Goal: Task Accomplishment & Management: Manage account settings

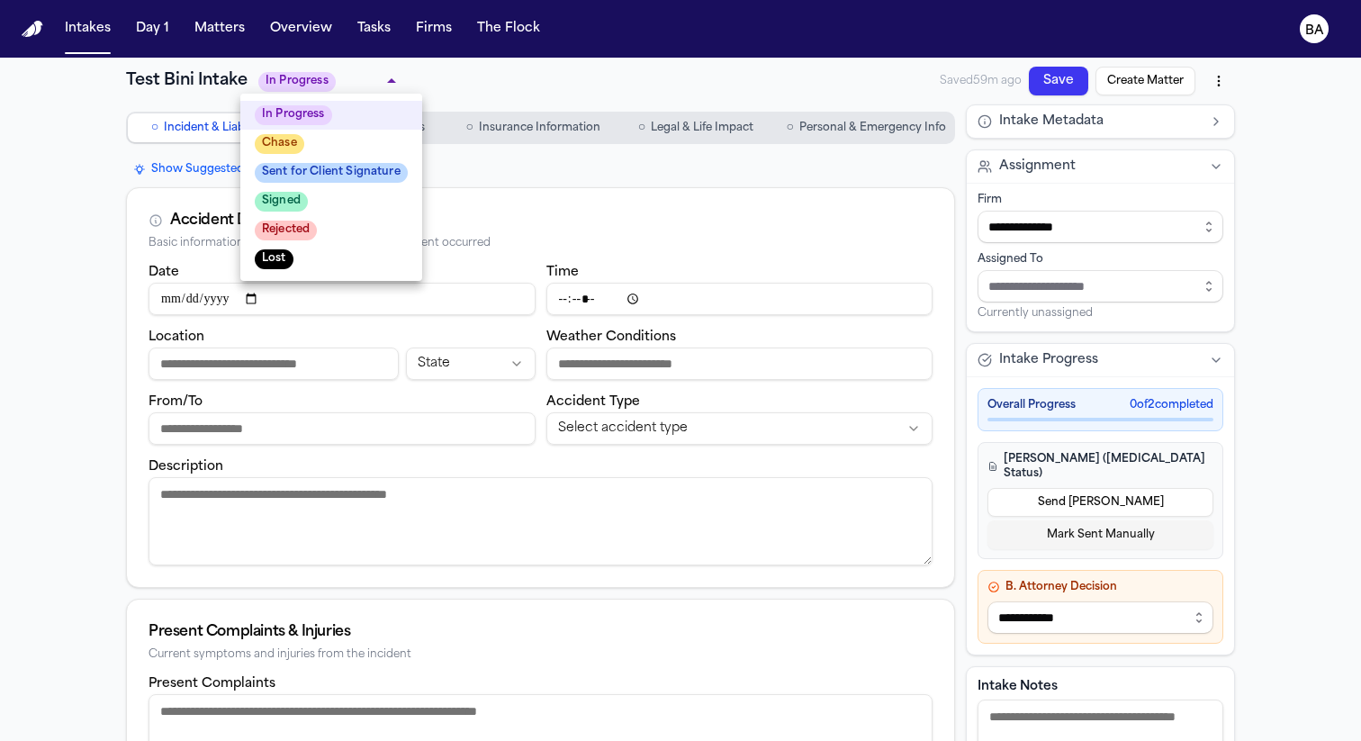
click at [216, 42] on div at bounding box center [680, 370] width 1361 height 741
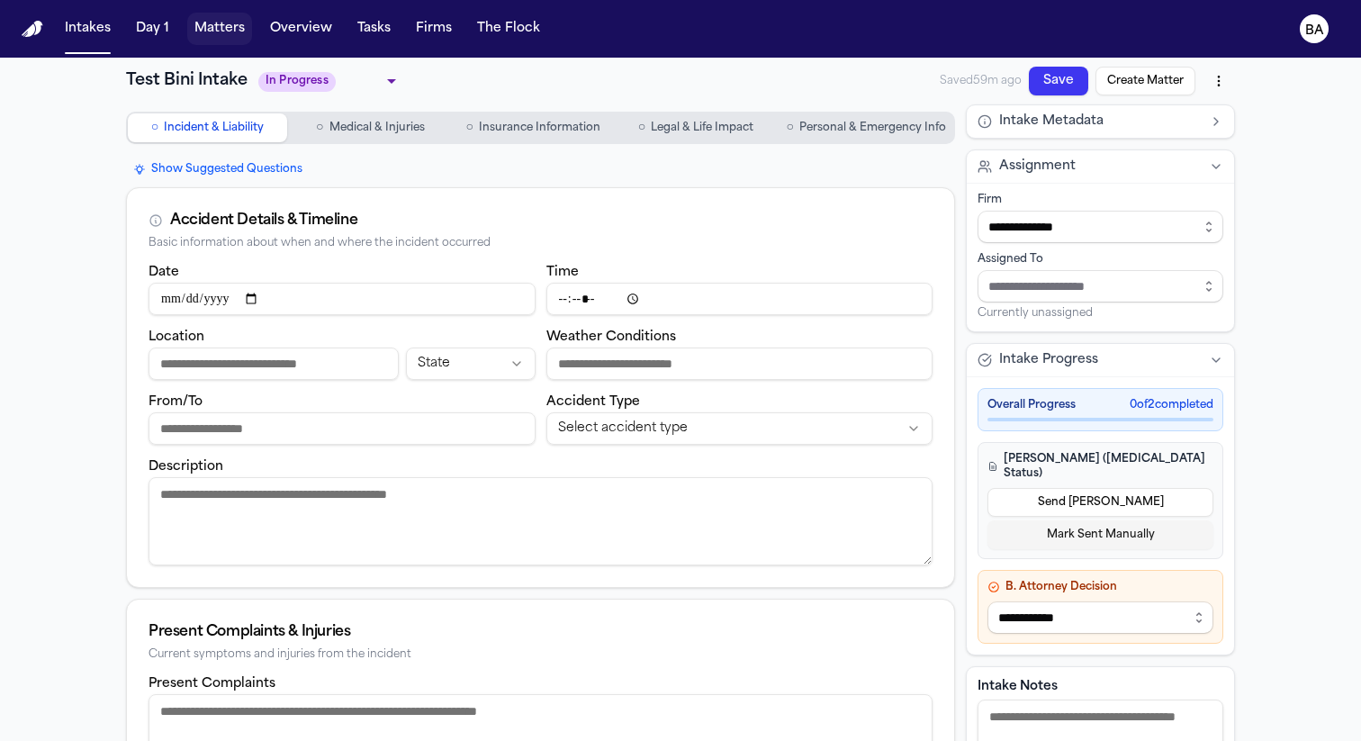
click at [230, 35] on button "Matters" at bounding box center [219, 29] width 65 height 32
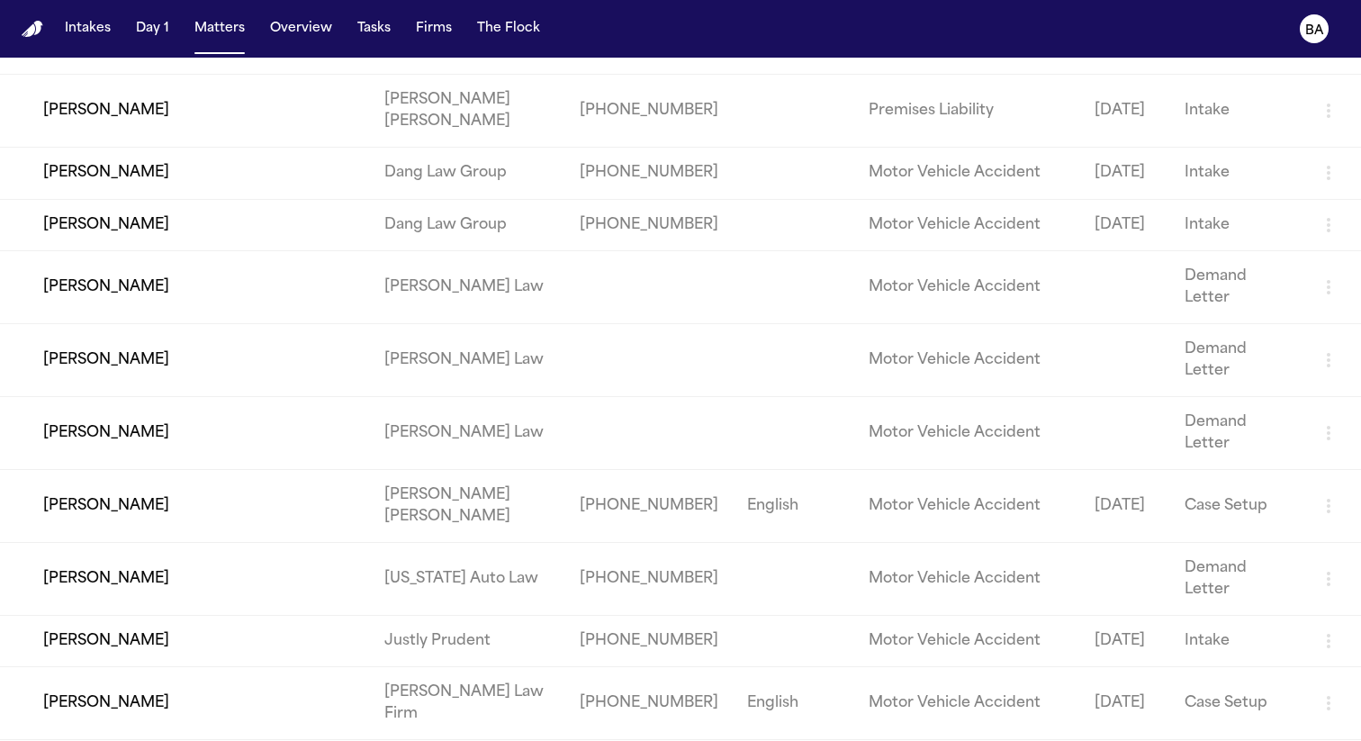
scroll to position [33019, 0]
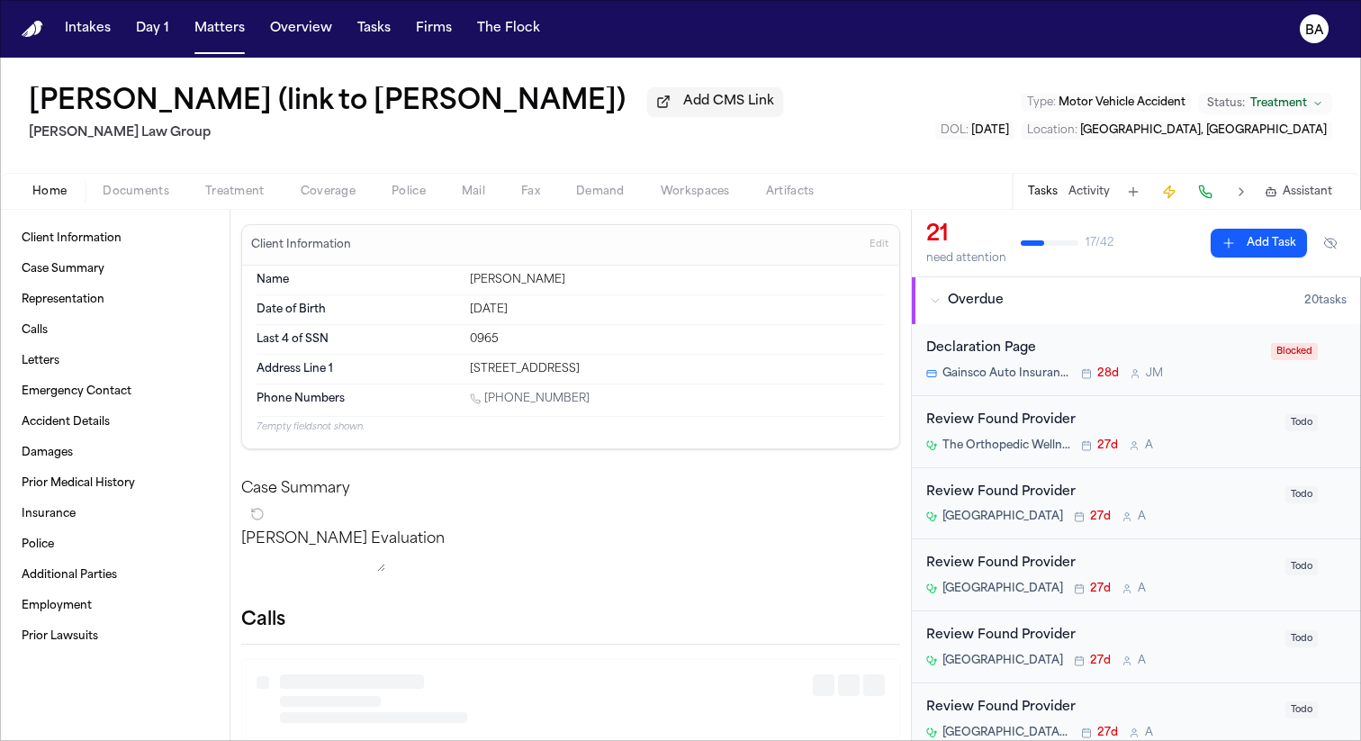
click at [250, 196] on span "Treatment" at bounding box center [234, 192] width 59 height 14
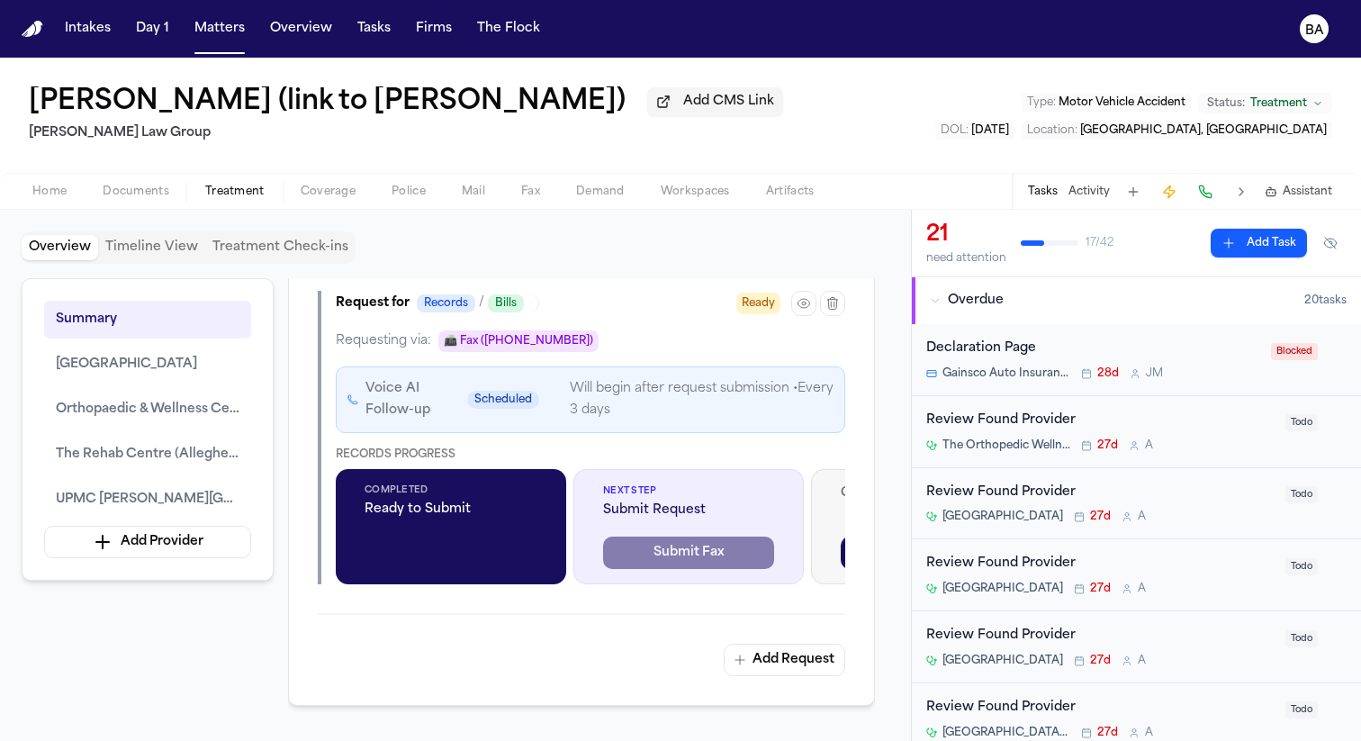
scroll to position [1046, 0]
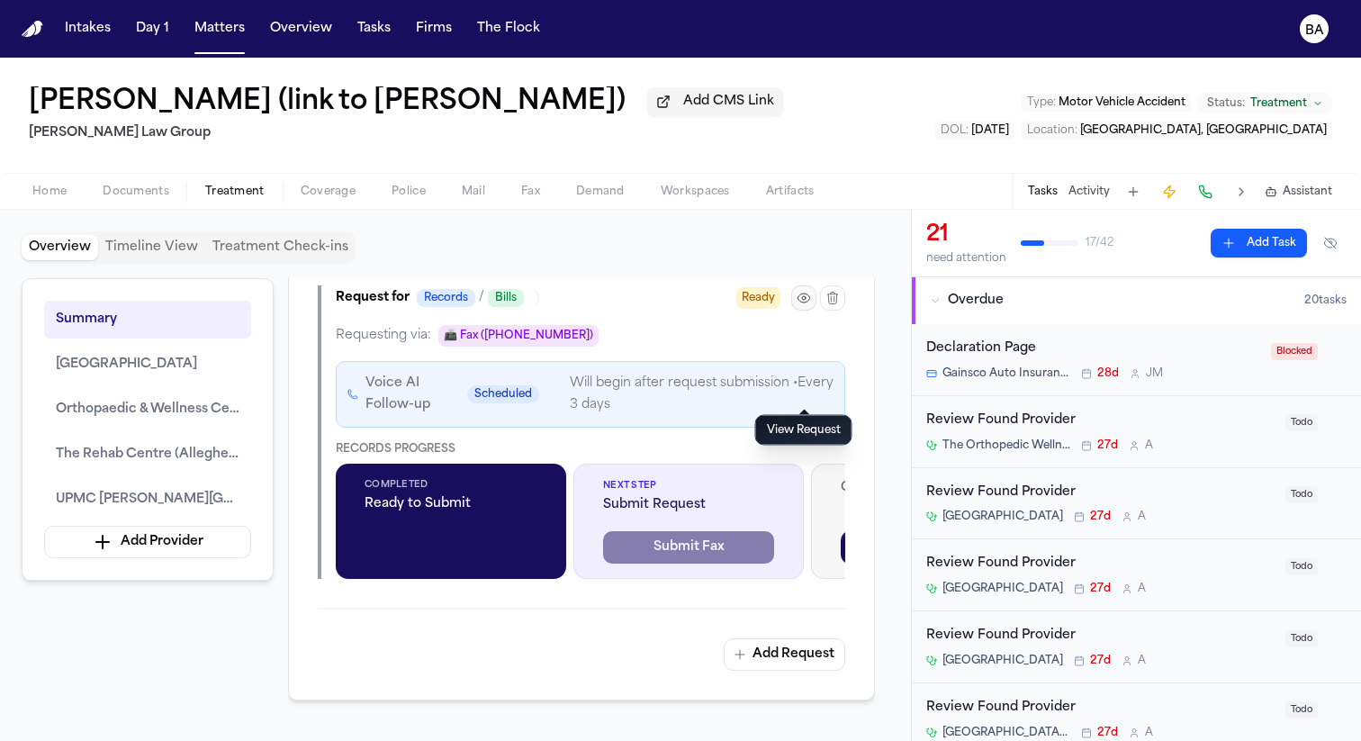
click at [807, 302] on icon "button" at bounding box center [803, 297] width 12 height 9
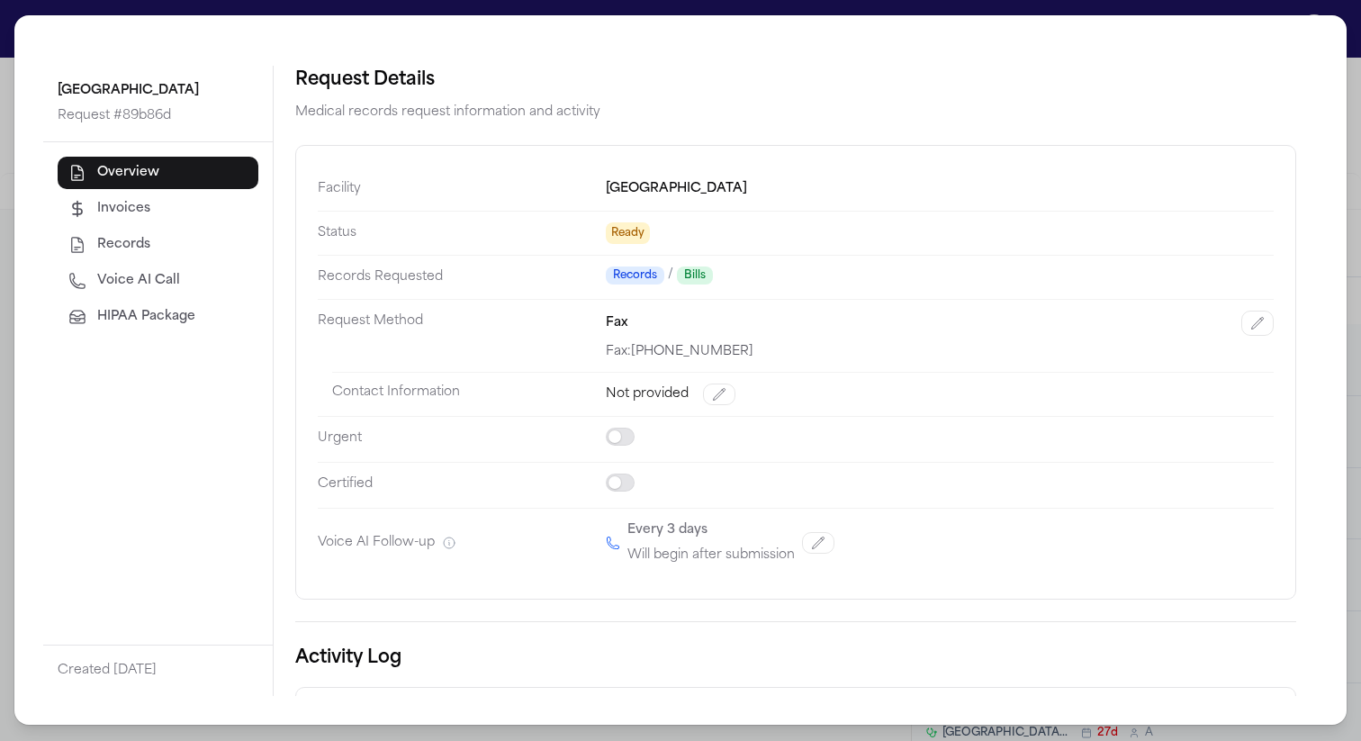
click at [214, 310] on button "HIPAA Package" at bounding box center [158, 317] width 201 height 32
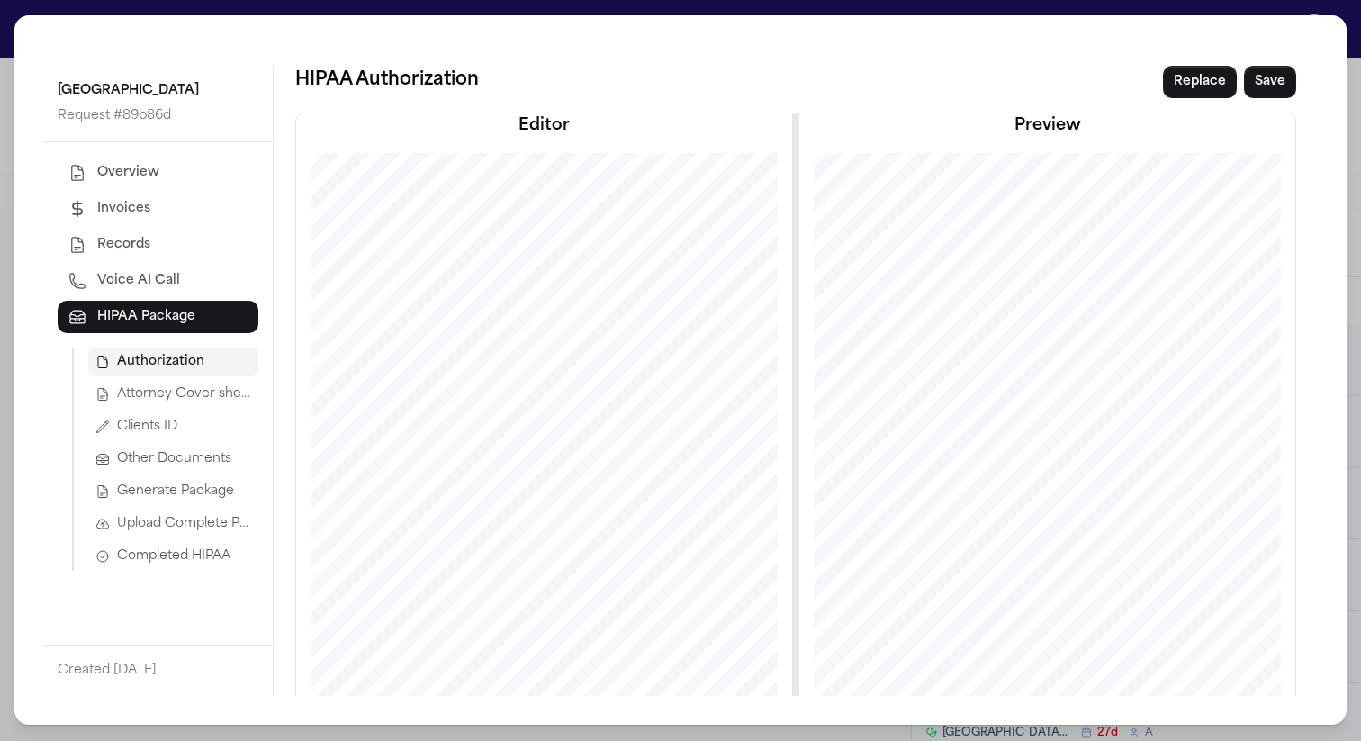
click at [212, 484] on span "Generate Package" at bounding box center [175, 491] width 117 height 18
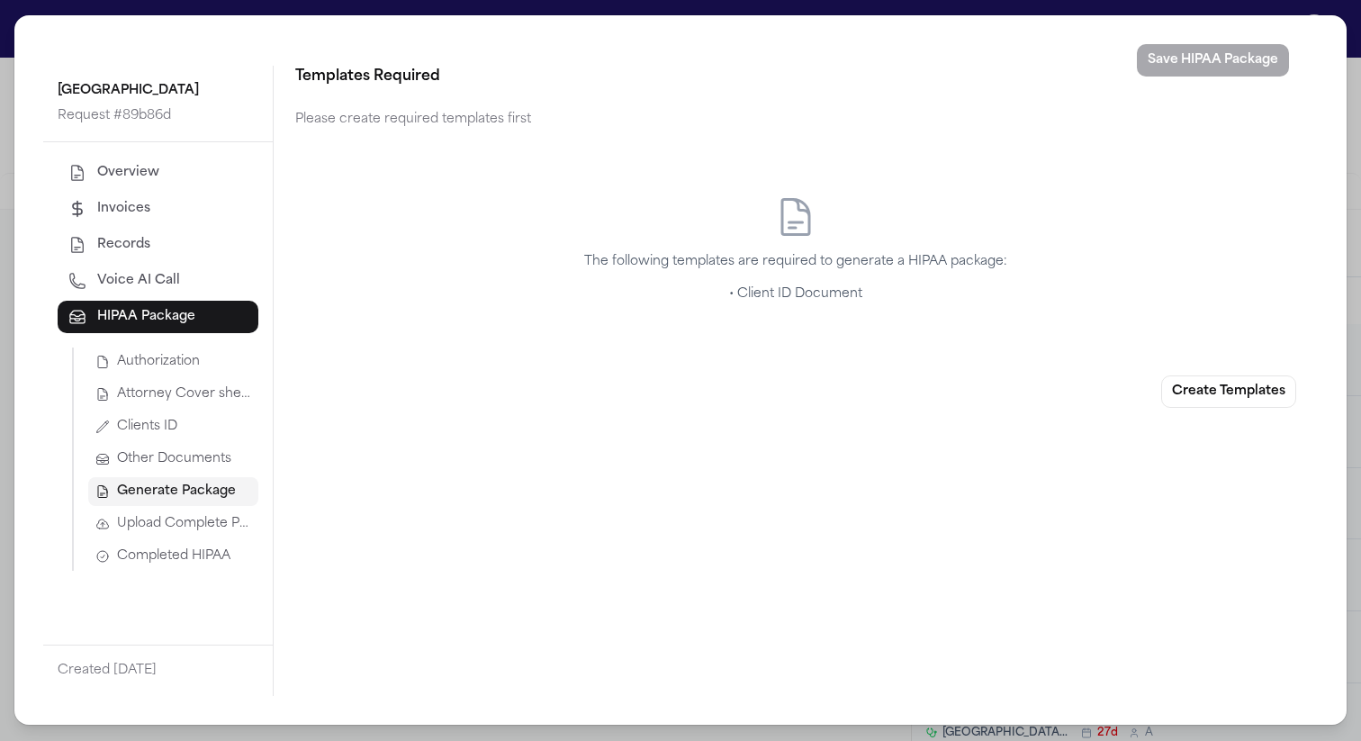
click at [178, 359] on span "Authorization" at bounding box center [158, 362] width 83 height 18
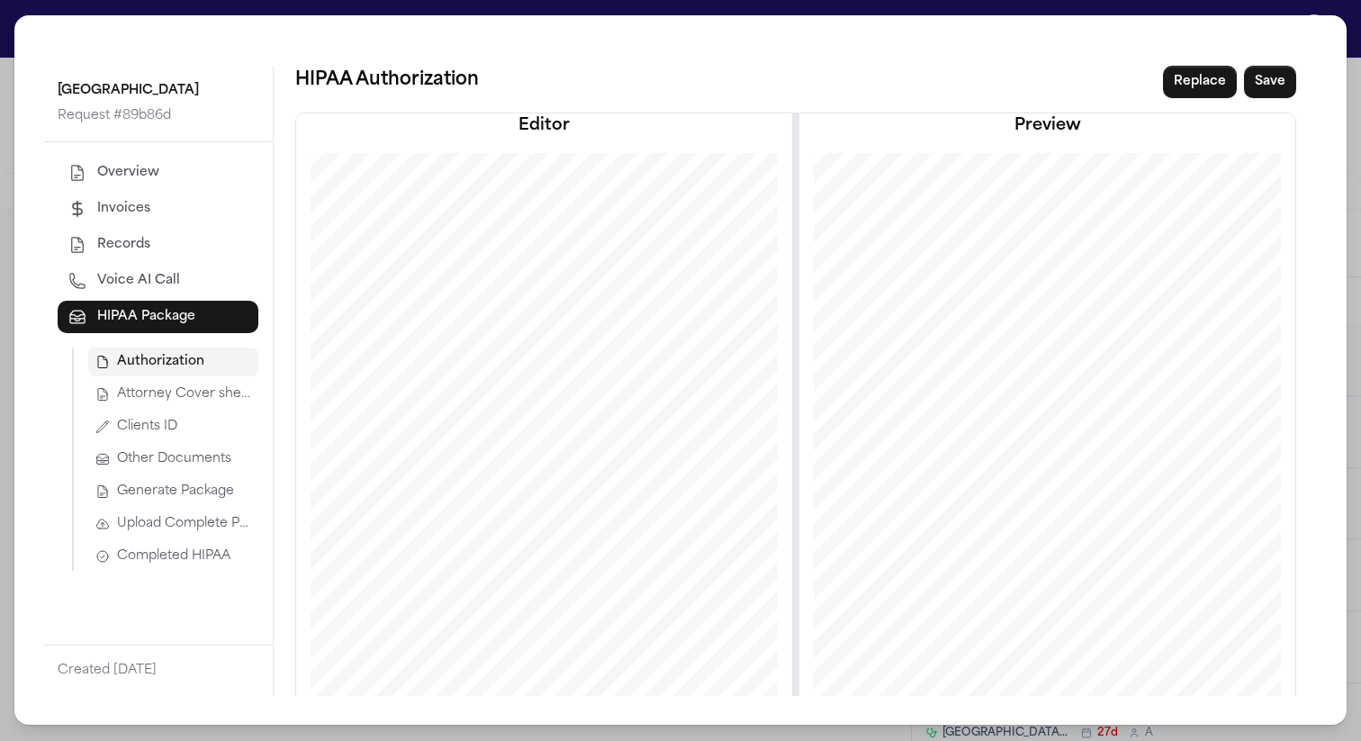
click at [211, 397] on span "Attorney Cover sheet" at bounding box center [184, 394] width 134 height 18
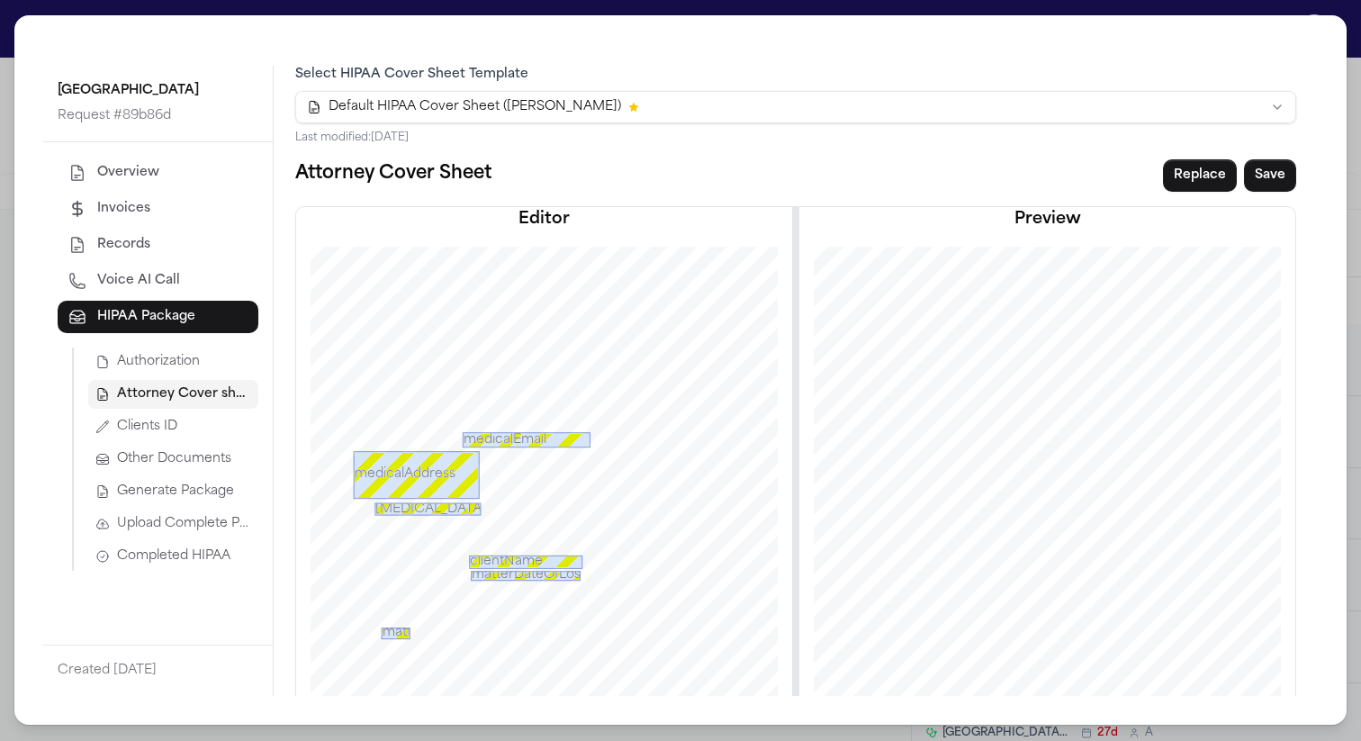
click at [185, 487] on span "Generate Package" at bounding box center [175, 491] width 117 height 18
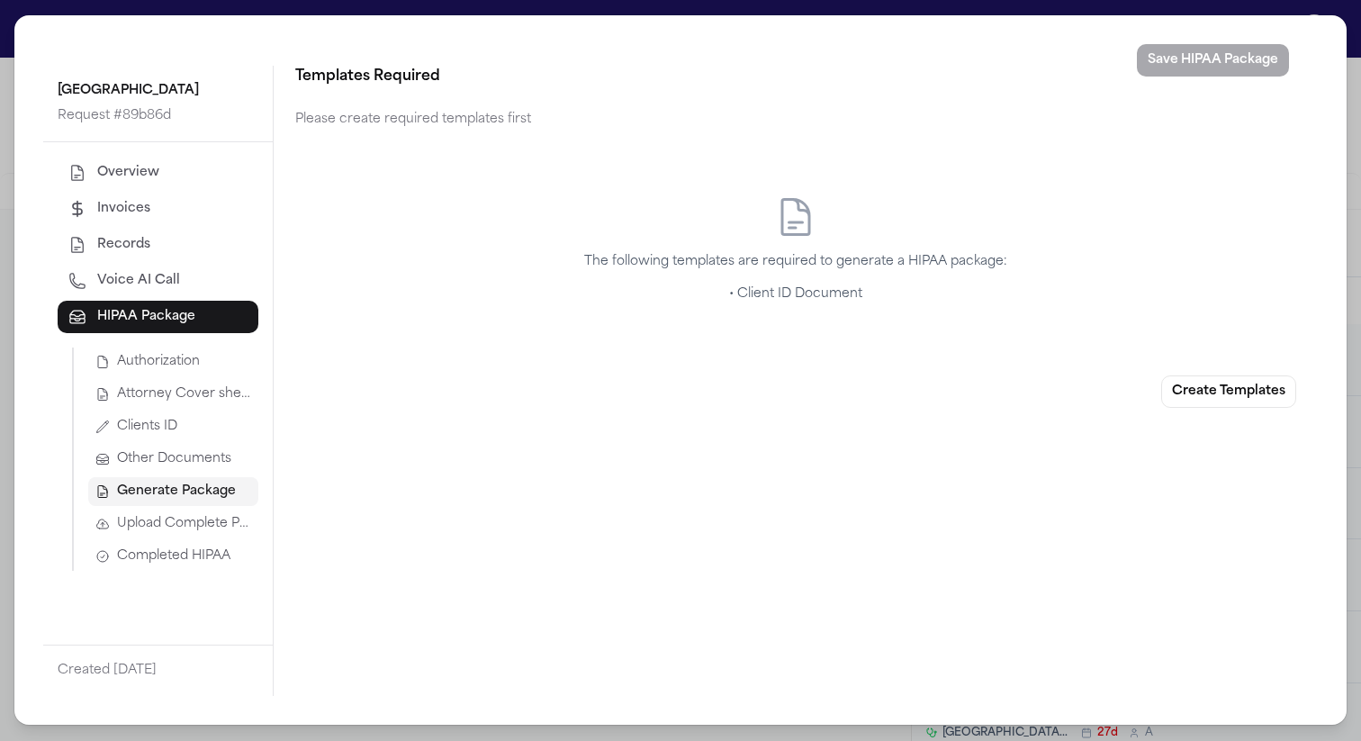
click at [206, 425] on button "Clients ID" at bounding box center [173, 426] width 170 height 29
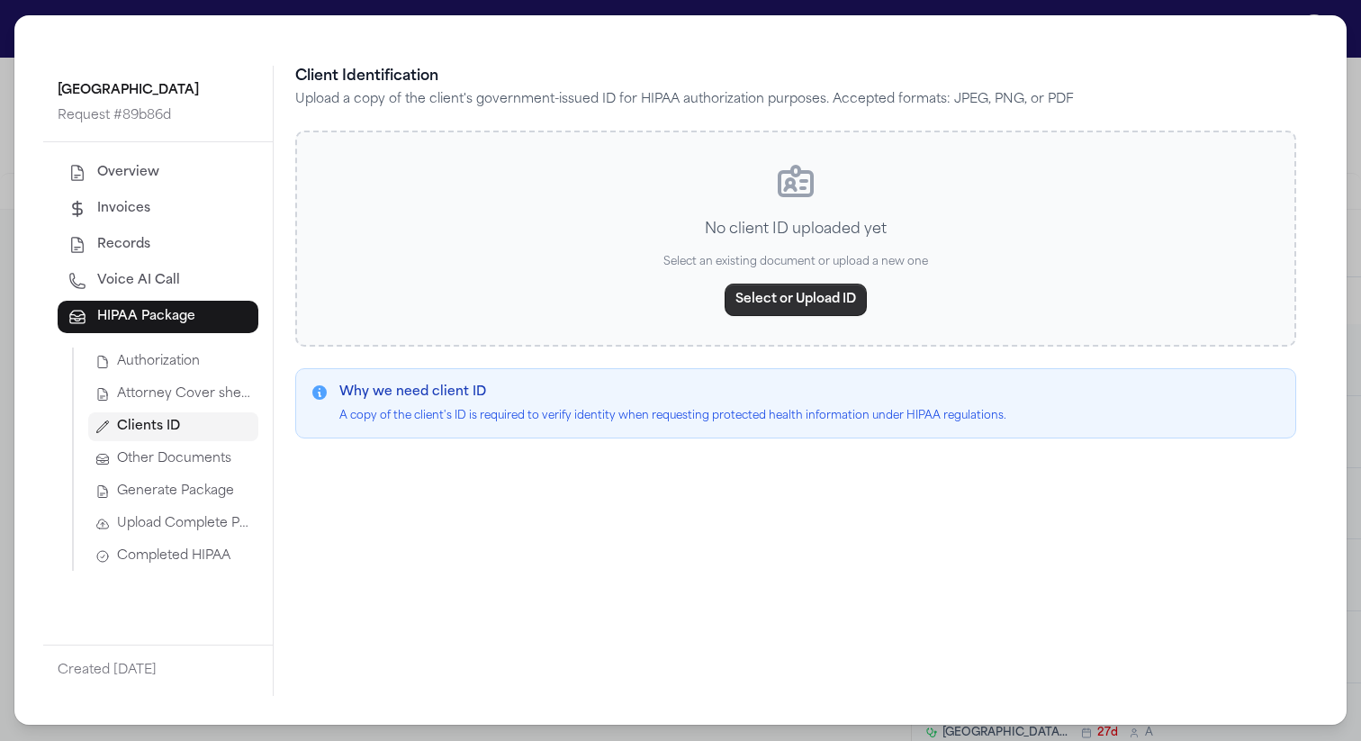
click at [788, 302] on button "Select or Upload ID" at bounding box center [796, 300] width 142 height 32
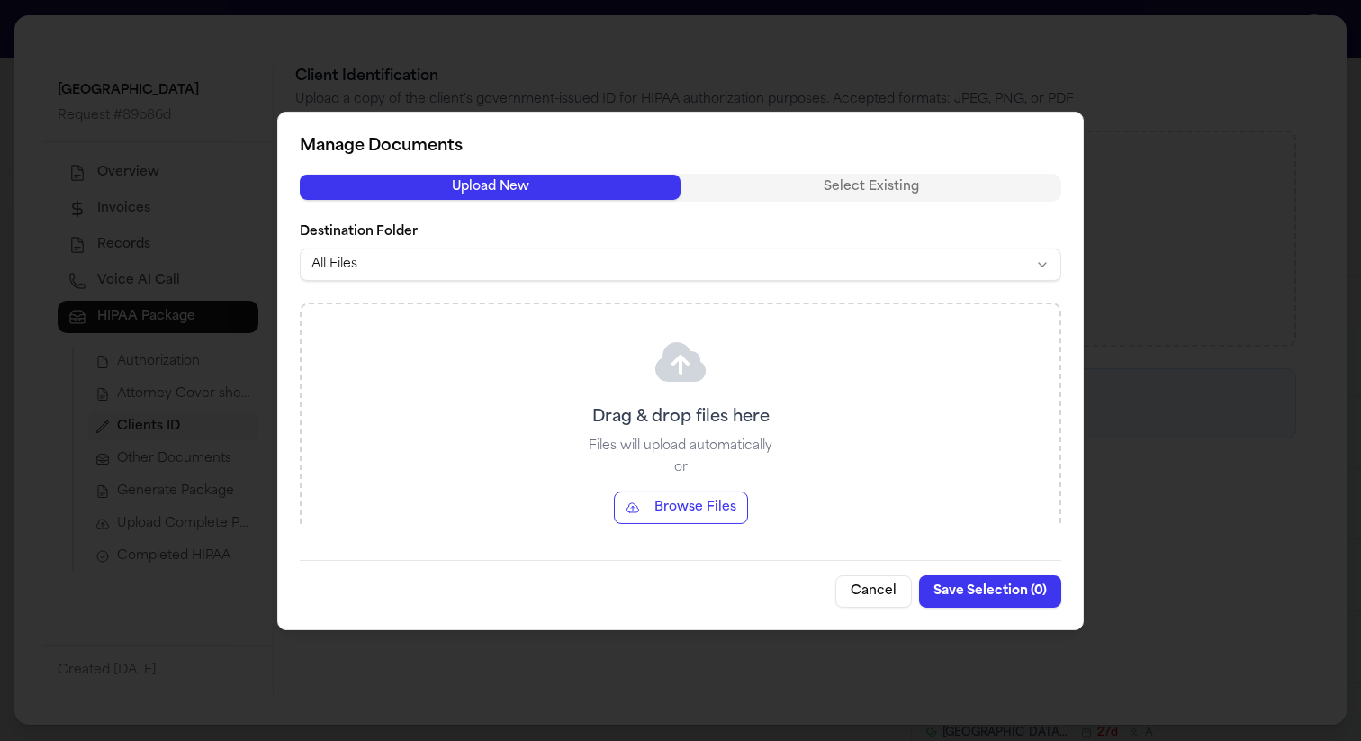
click at [870, 168] on div "Manage Documents Upload New Select Existing Destination Folder All Files Drag &…" at bounding box center [680, 370] width 806 height 518
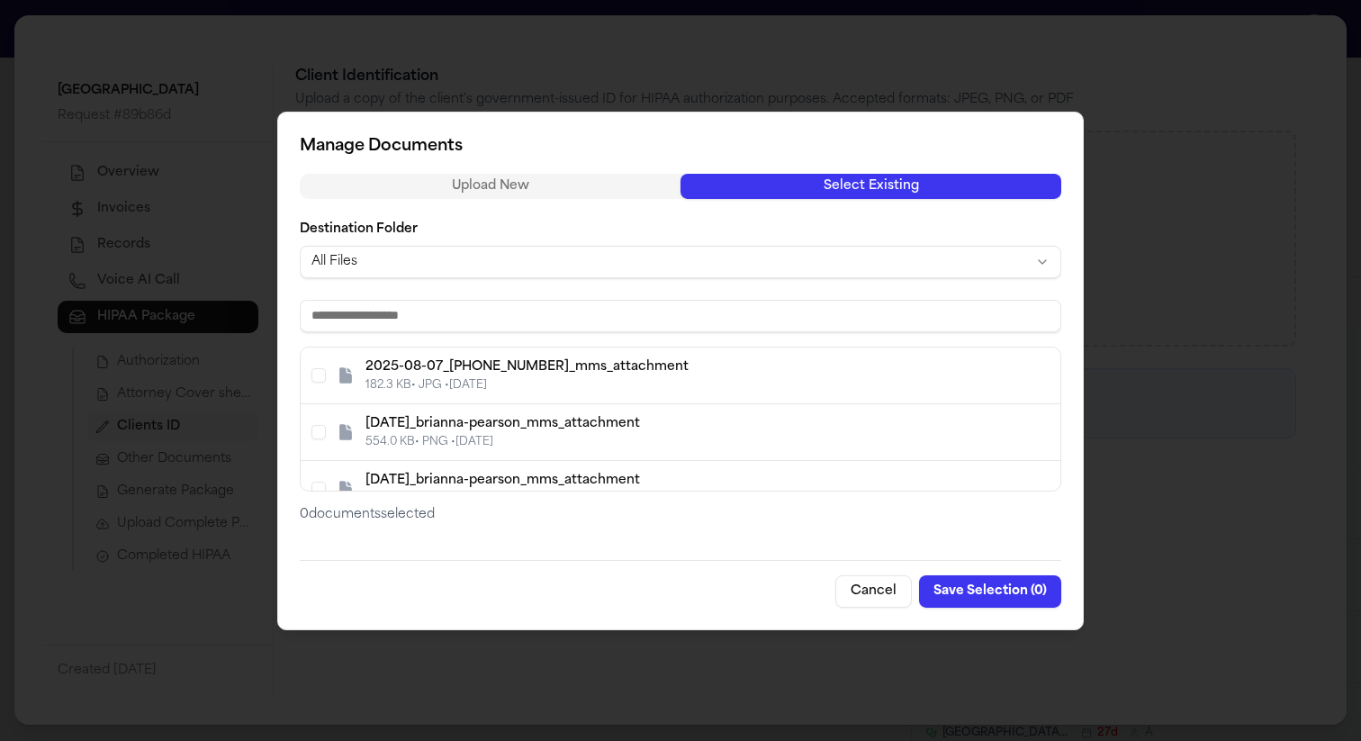
click at [861, 189] on button "Select Existing" at bounding box center [870, 185] width 381 height 25
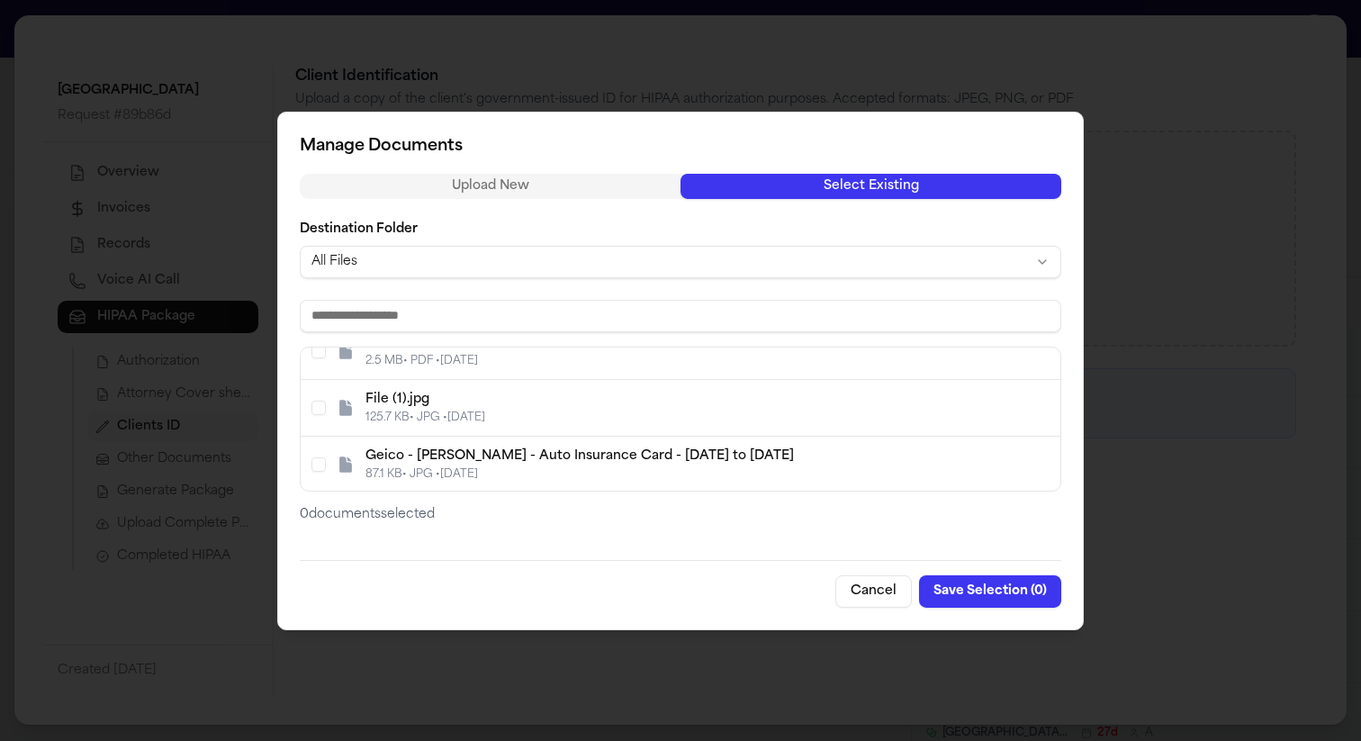
scroll to position [990, 0]
click at [866, 590] on button "Cancel" at bounding box center [873, 591] width 77 height 32
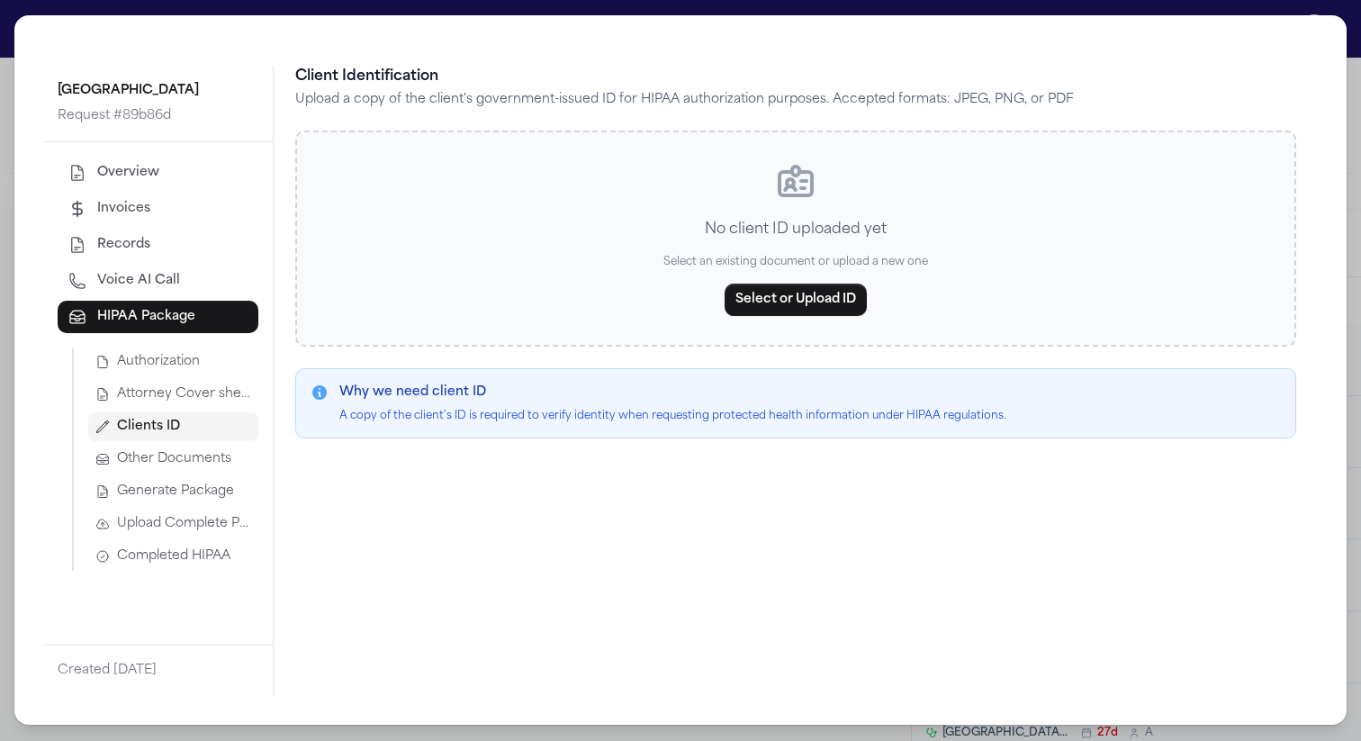
click at [547, 18] on div "[GEOGRAPHIC_DATA] Request # 89b86d Overview Invoices Records Voice AI Call HIPA…" at bounding box center [680, 369] width 1332 height 709
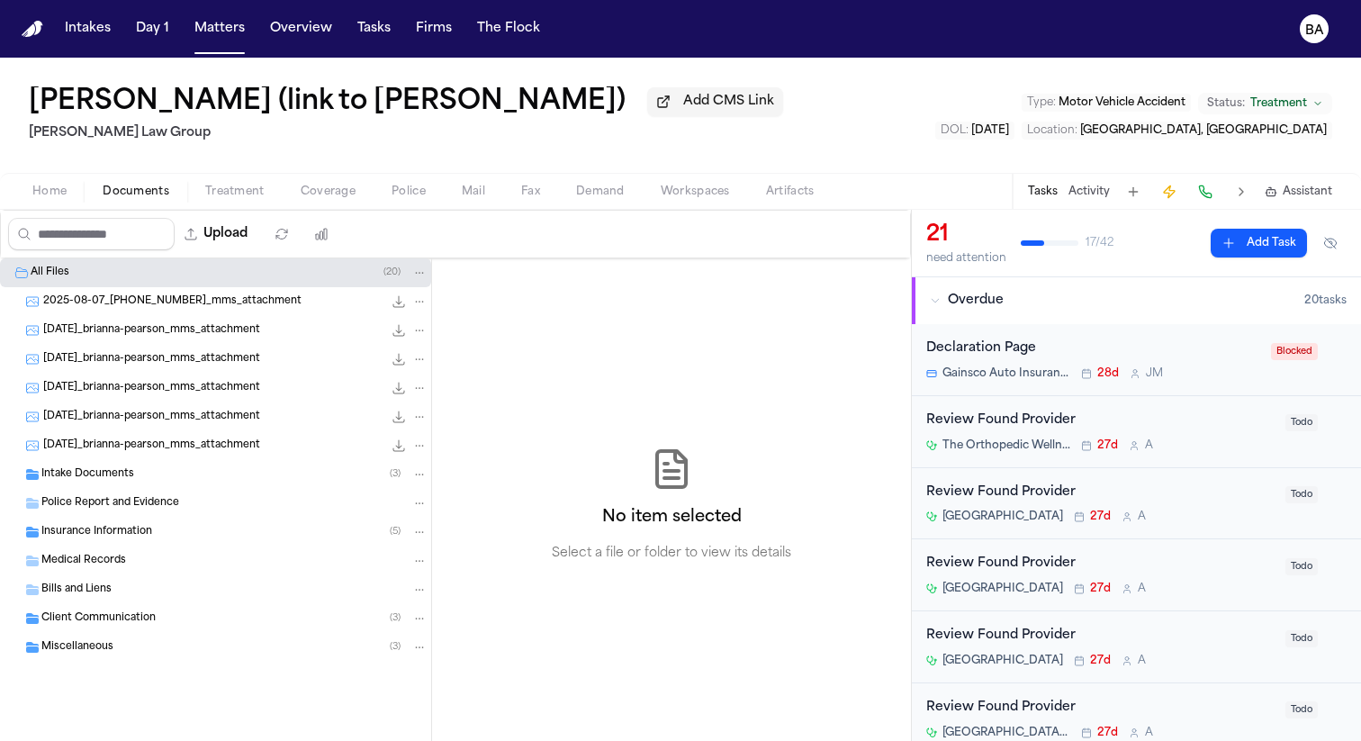
click at [154, 194] on span "Documents" at bounding box center [136, 192] width 67 height 14
click at [251, 299] on span "2025-08-07_[PHONE_NUMBER]_mms_attachment" at bounding box center [172, 301] width 258 height 15
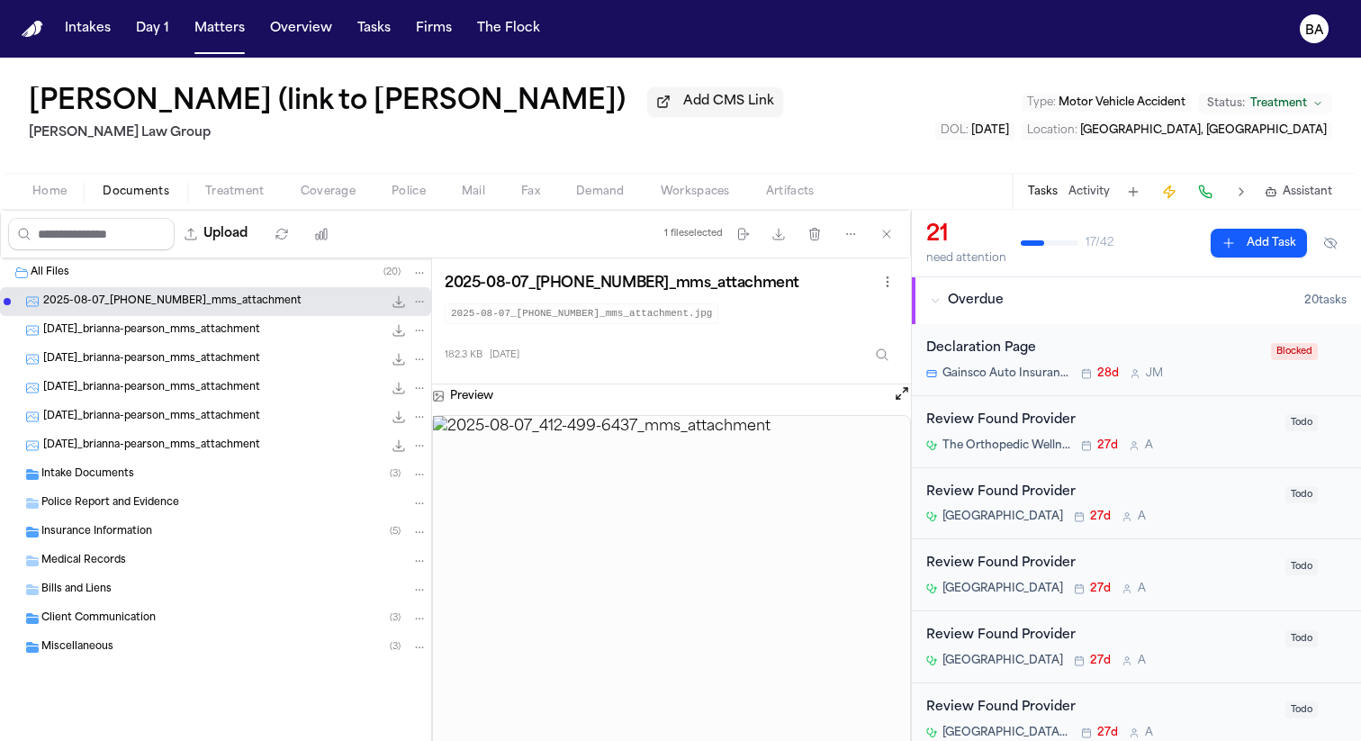
click at [254, 329] on span "[DATE]_brianna-pearson_mms_attachment" at bounding box center [151, 330] width 217 height 15
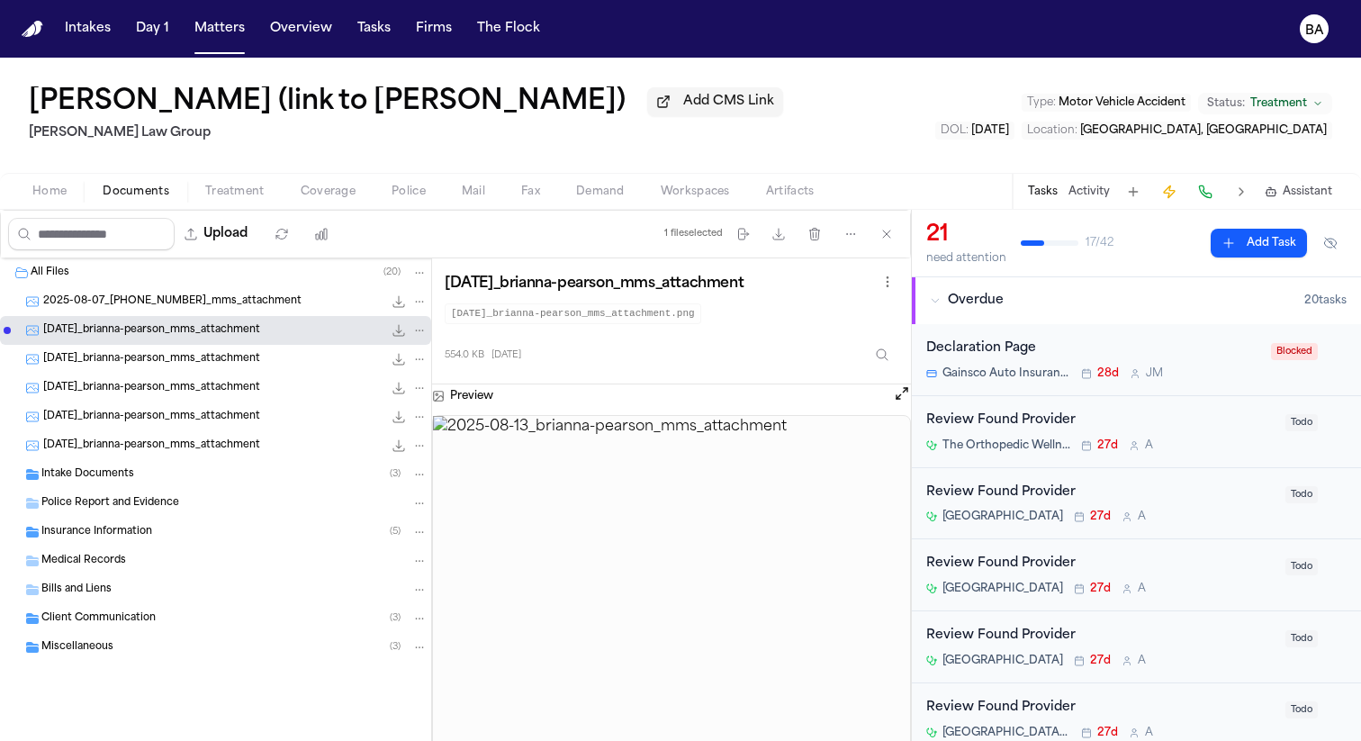
click at [258, 349] on div "[DATE]_brianna-pearson_mms_attachment 333.1 KB • PNG" at bounding box center [215, 359] width 431 height 29
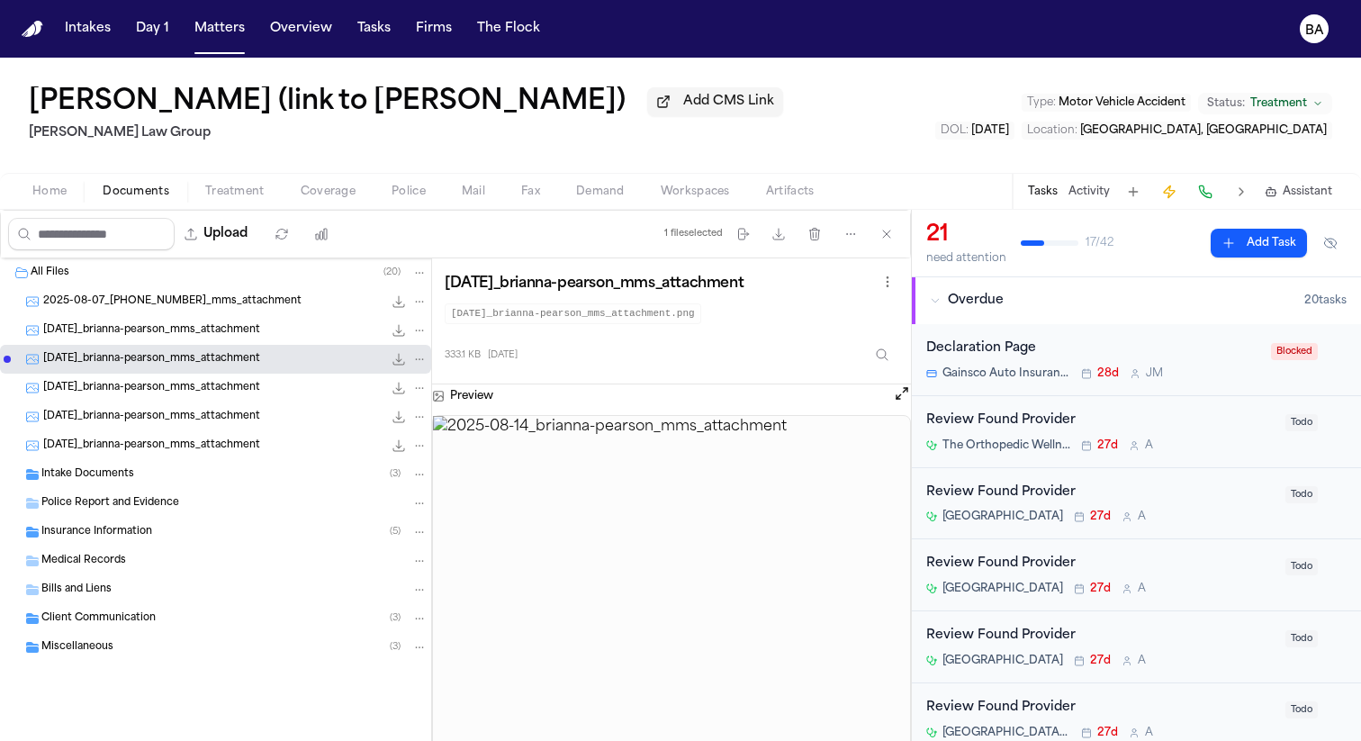
click at [260, 389] on span "[DATE]_brianna-pearson_mms_attachment" at bounding box center [151, 388] width 217 height 15
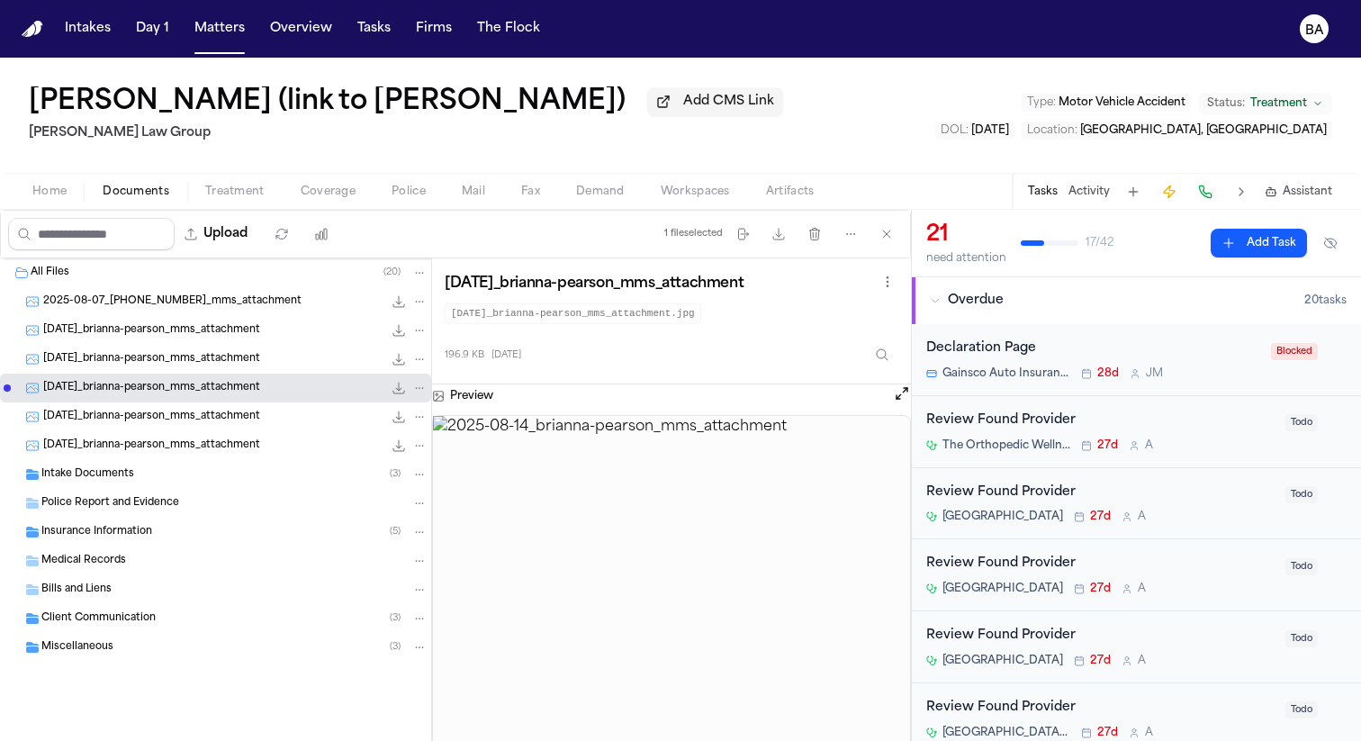
click at [260, 412] on span "[DATE]_brianna-pearson_mms_attachment" at bounding box center [151, 417] width 217 height 15
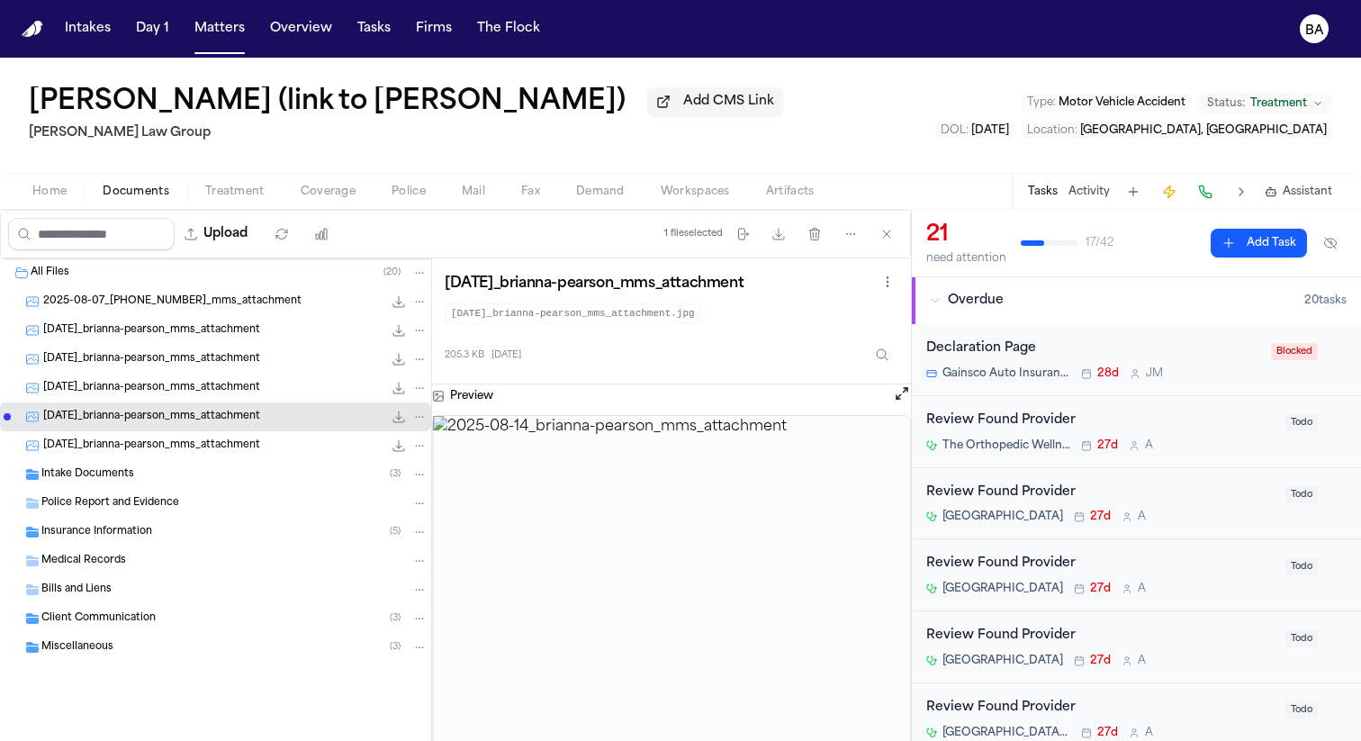
click at [260, 442] on span "[DATE]_brianna-pearson_mms_attachment" at bounding box center [151, 445] width 217 height 15
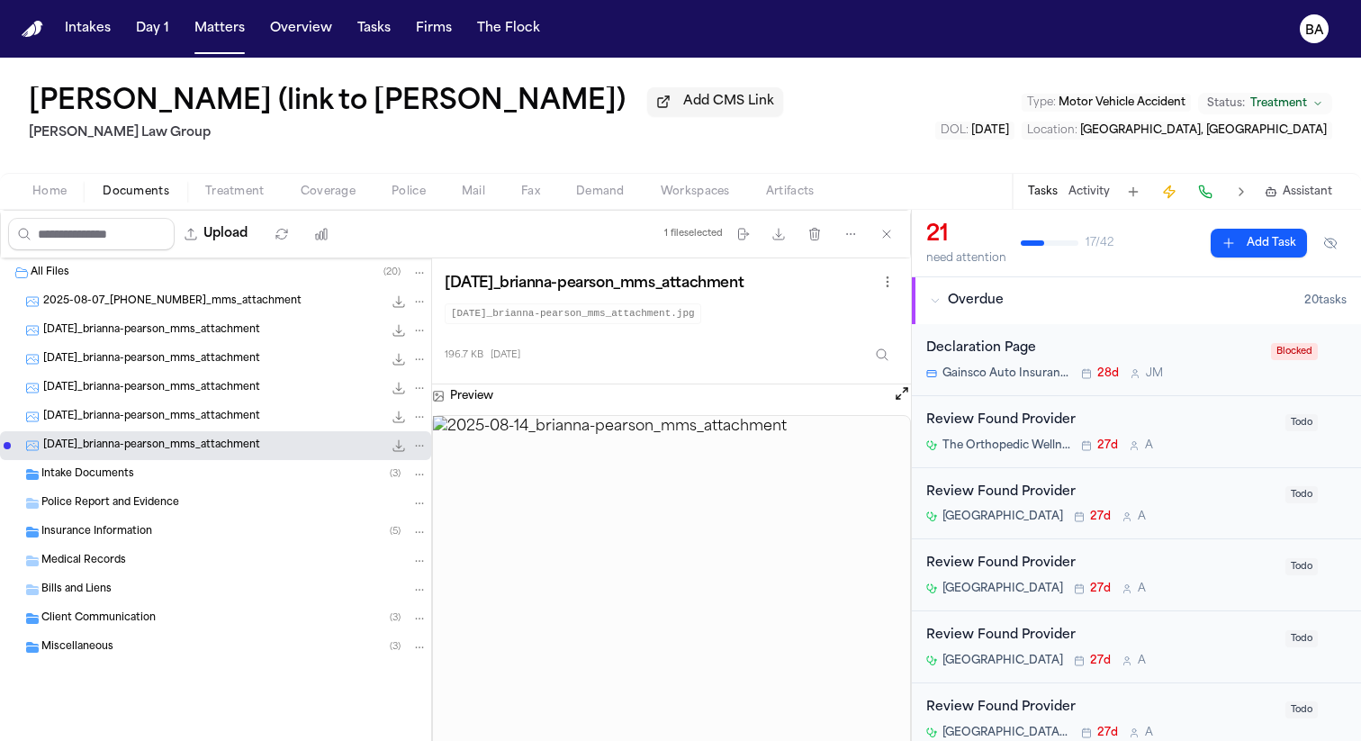
click at [310, 473] on div "Intake Documents ( 3 )" at bounding box center [234, 474] width 386 height 16
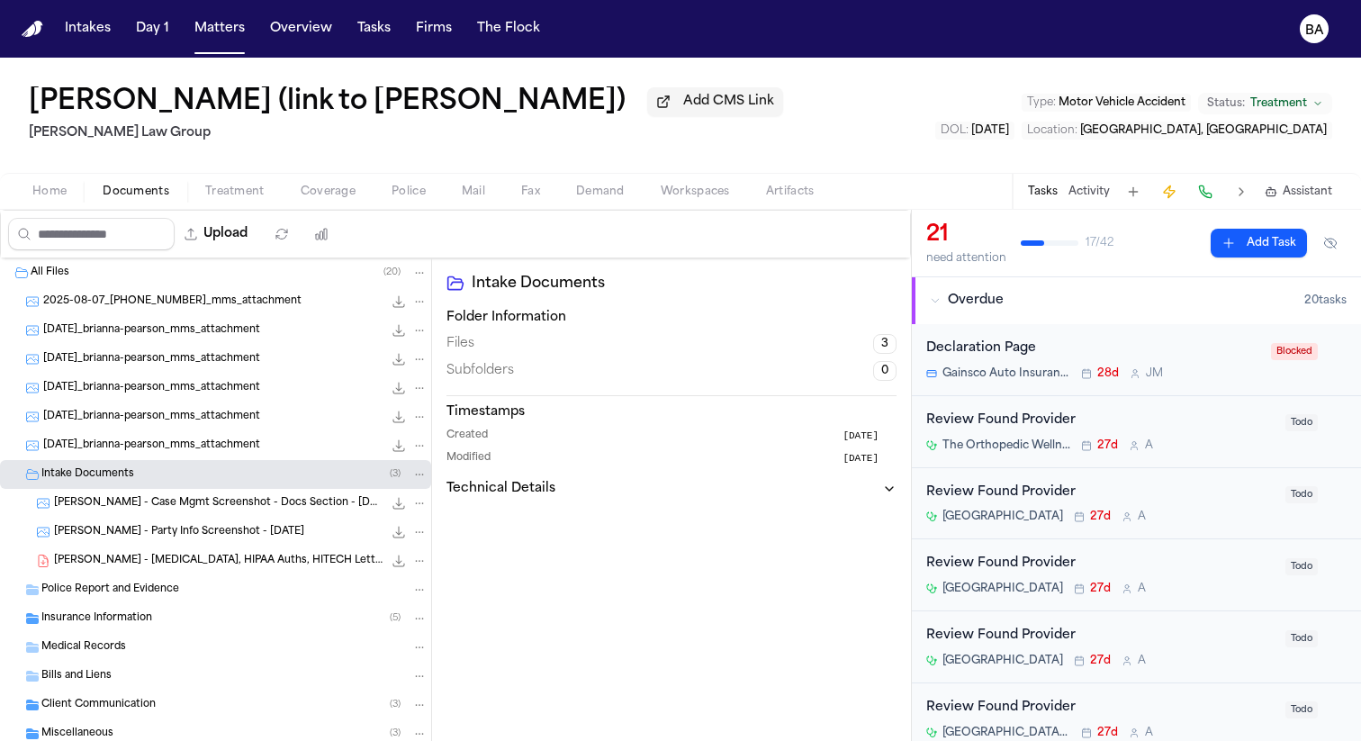
click at [289, 559] on span "[PERSON_NAME] - [MEDICAL_DATA], HIPAA Auths, HITECH Letter - [DATE]" at bounding box center [218, 561] width 329 height 15
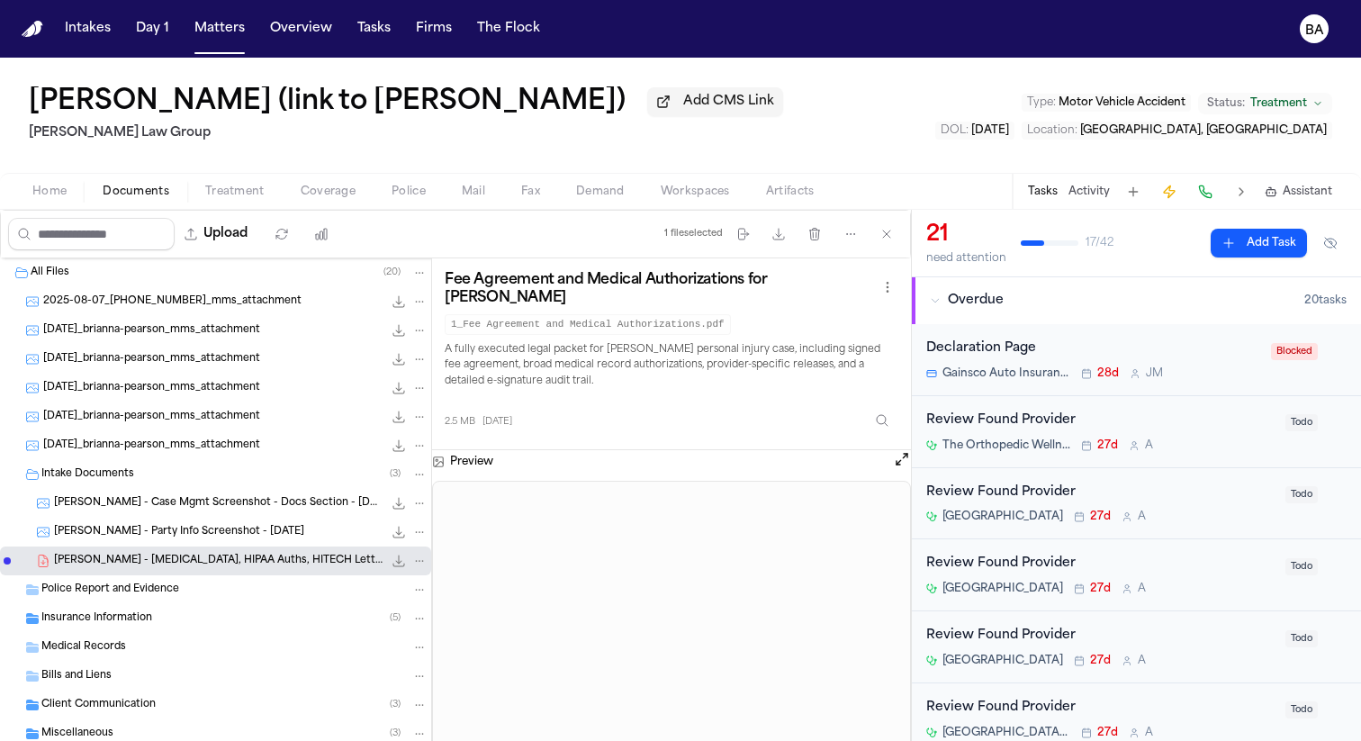
click at [286, 511] on span "[PERSON_NAME] - Case Mgmt Screenshot - Docs Section - [DATE]" at bounding box center [218, 503] width 329 height 15
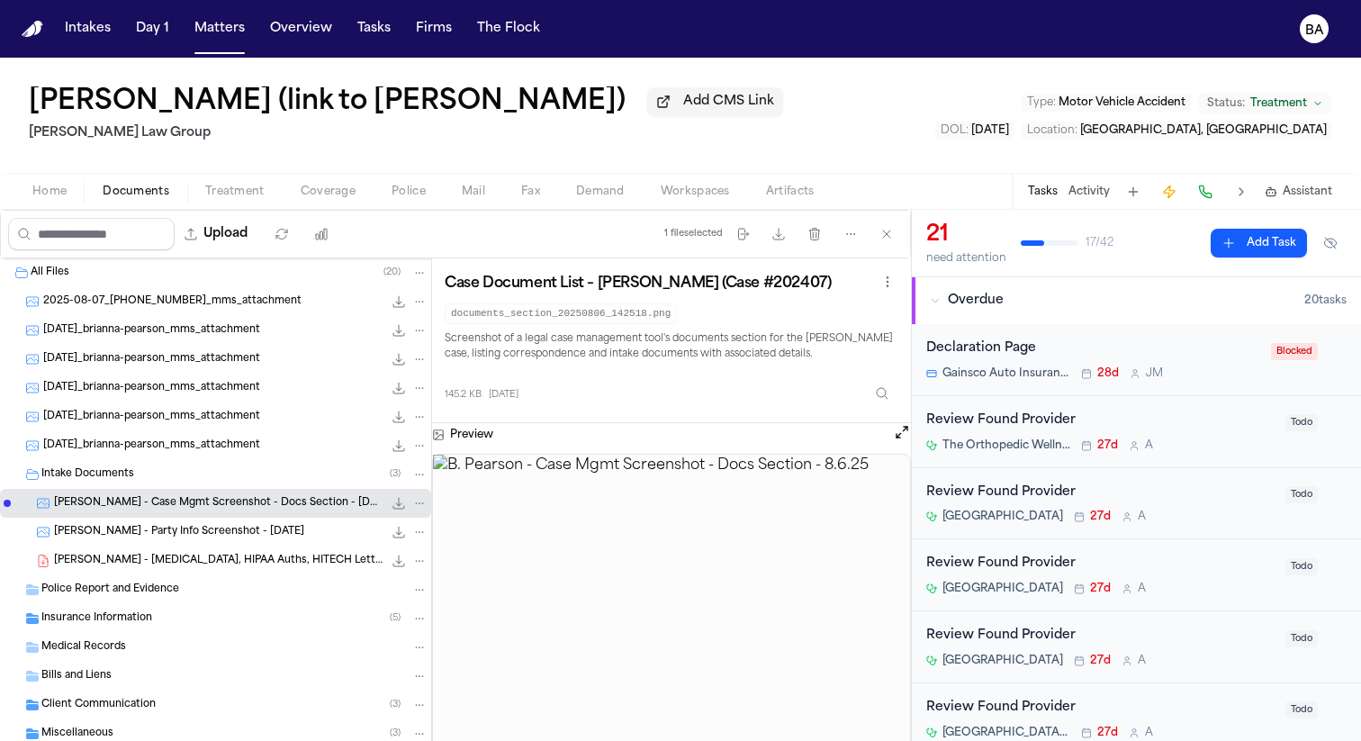
click at [272, 541] on div "[PERSON_NAME] - Party Info Screenshot - [DATE] 143.9 KB • PNG" at bounding box center [241, 532] width 374 height 18
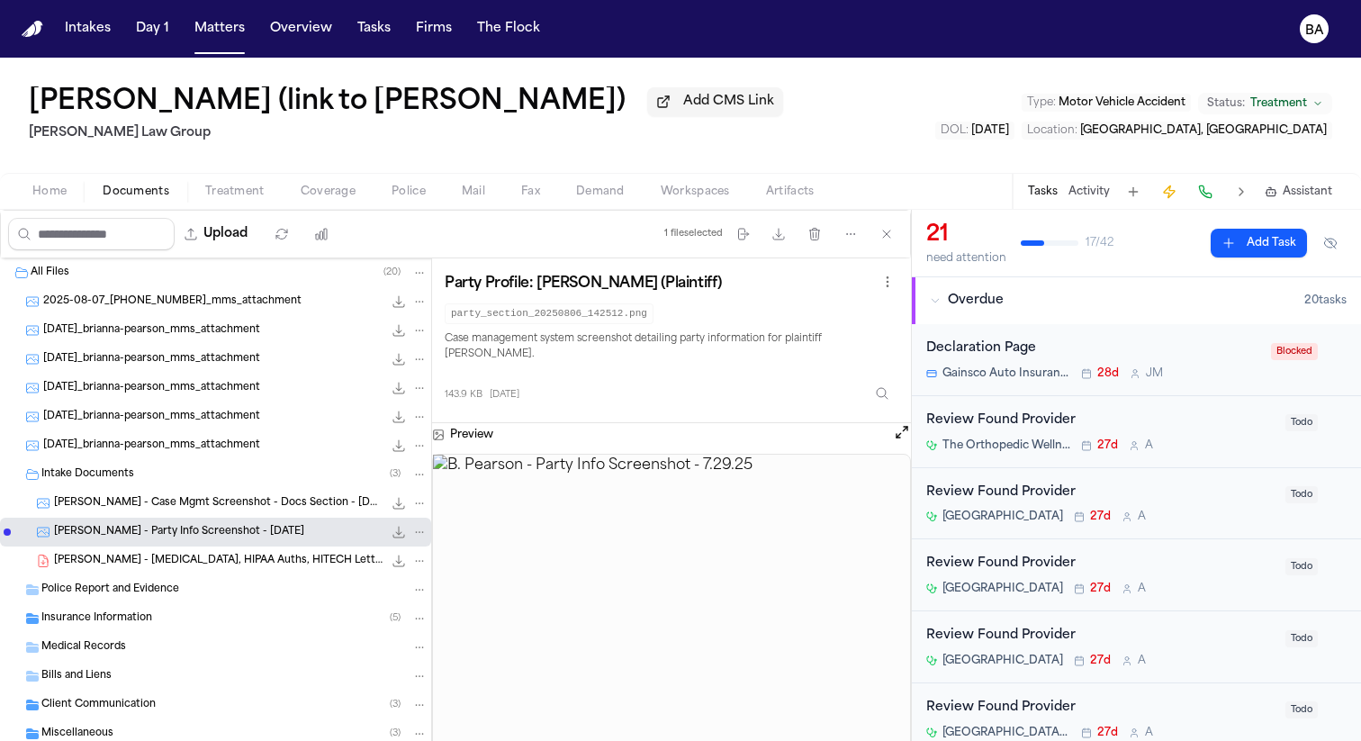
click at [272, 591] on div "Police Report and Evidence" at bounding box center [234, 589] width 386 height 16
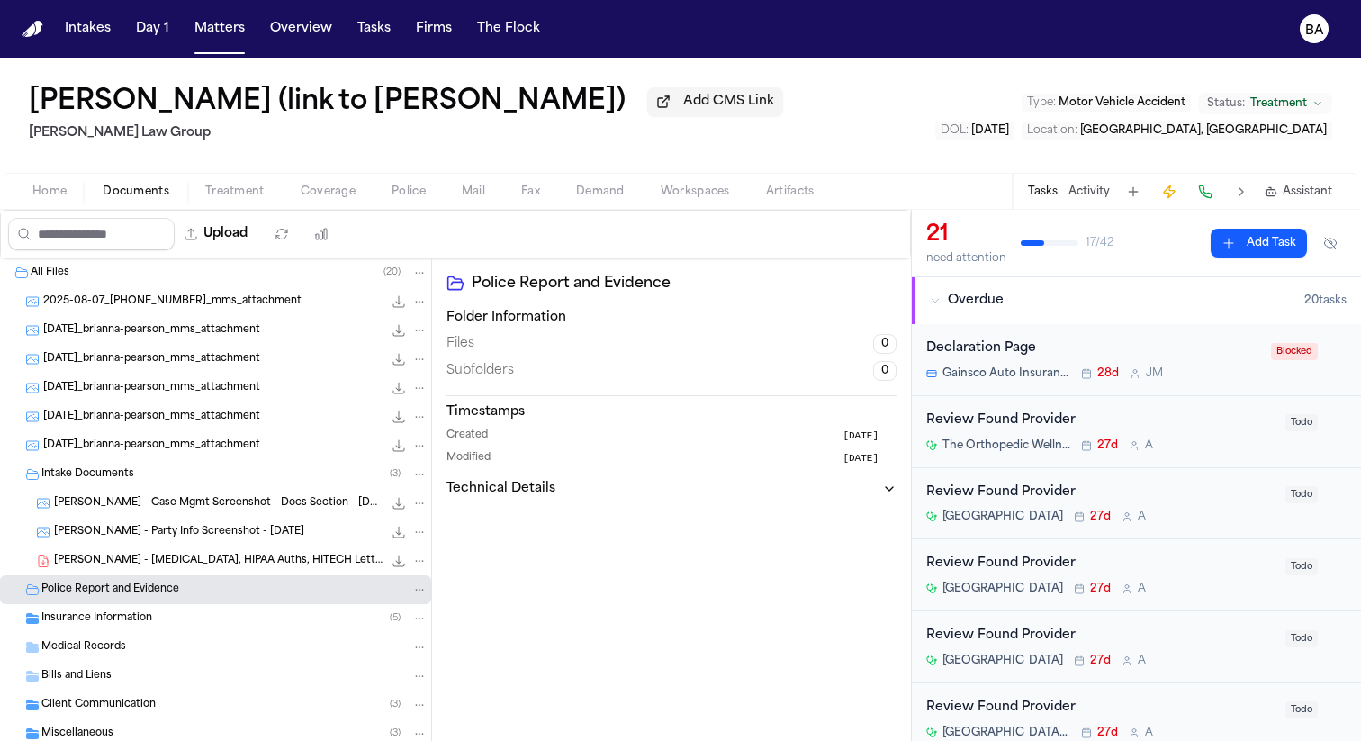
scroll to position [52, 0]
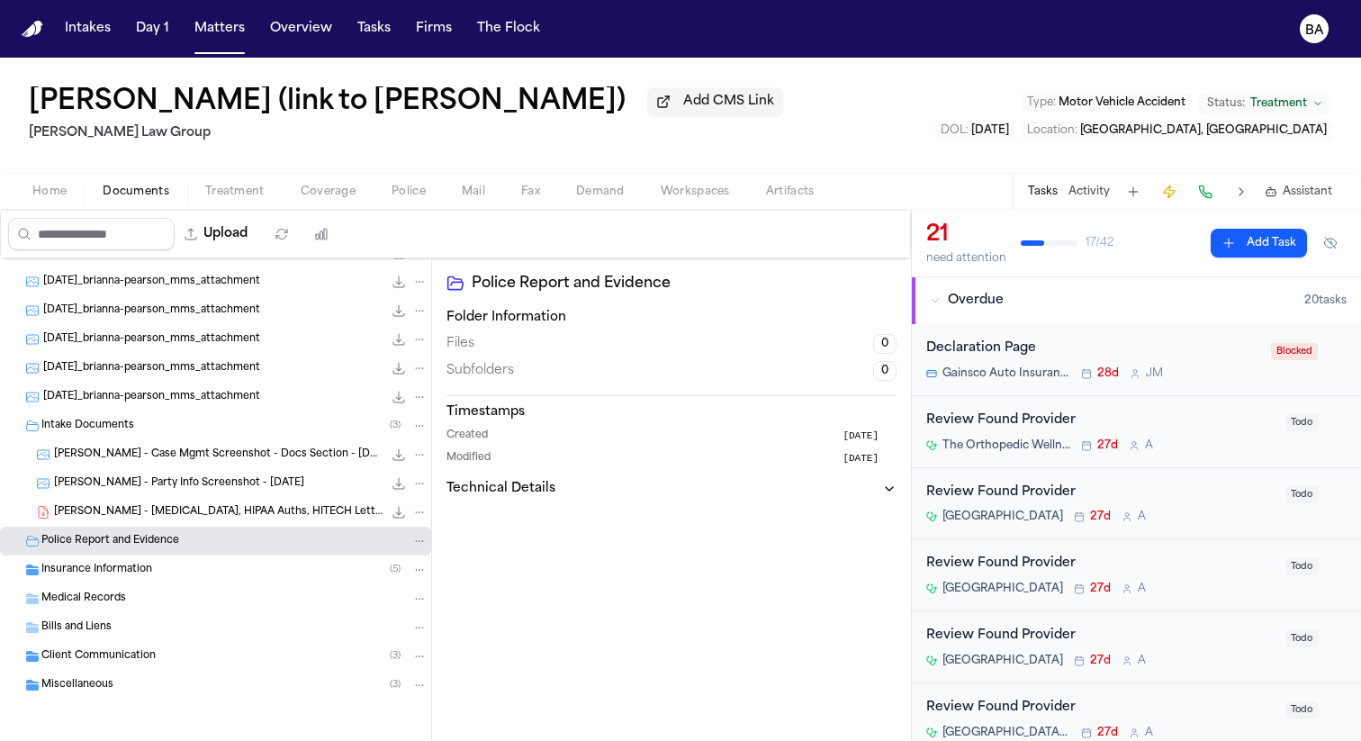
click at [262, 558] on div "Insurance Information ( 5 )" at bounding box center [215, 569] width 431 height 29
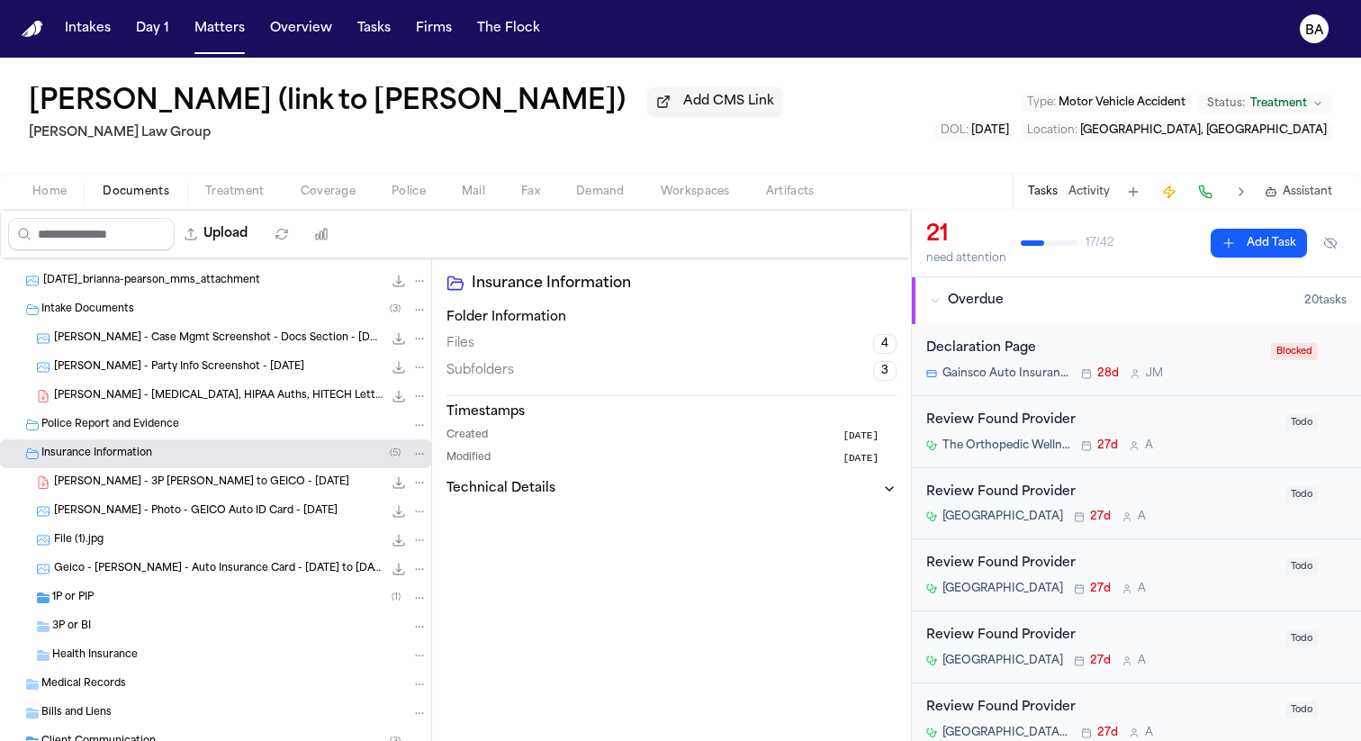
scroll to position [198, 0]
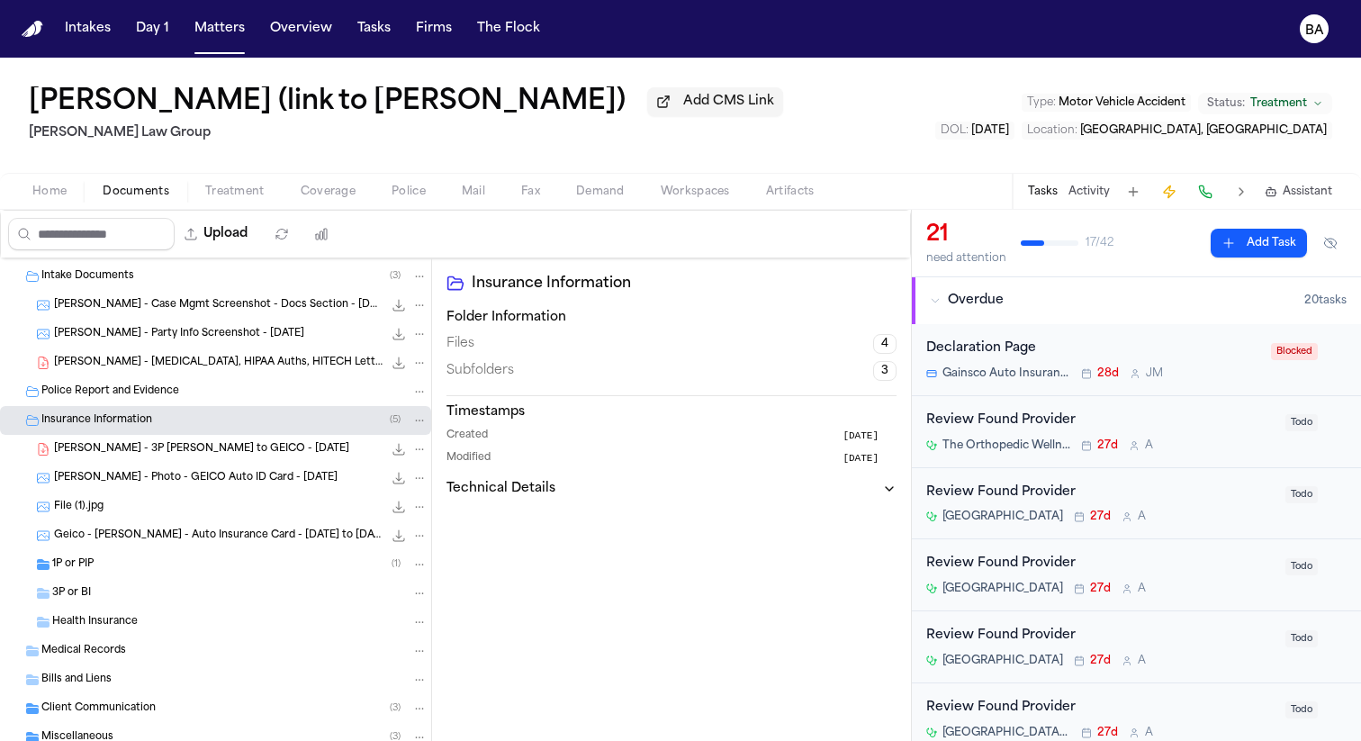
click at [249, 500] on div "File (1).jpg 125.7 KB • JPG" at bounding box center [215, 506] width 431 height 29
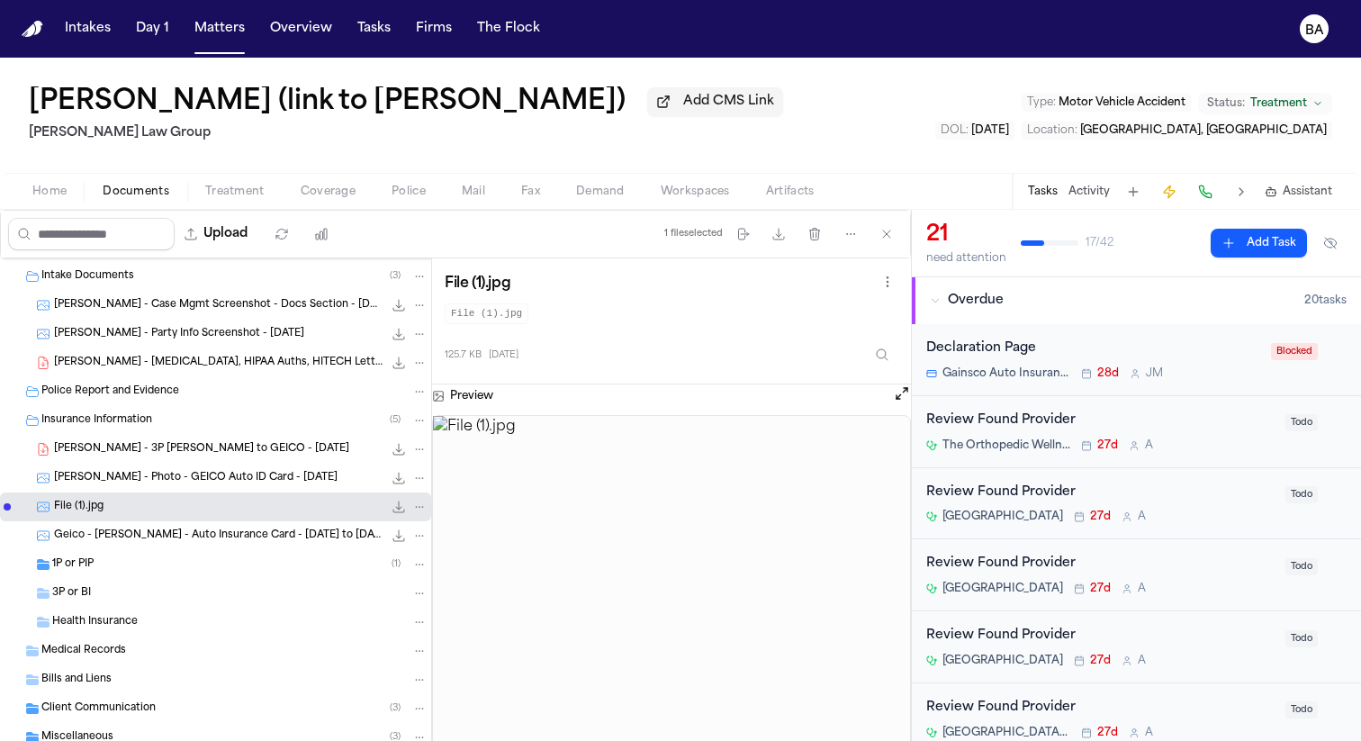
click at [249, 533] on span "Geico - [PERSON_NAME] - Auto Insurance Card - [DATE] to [DATE]" at bounding box center [218, 535] width 329 height 15
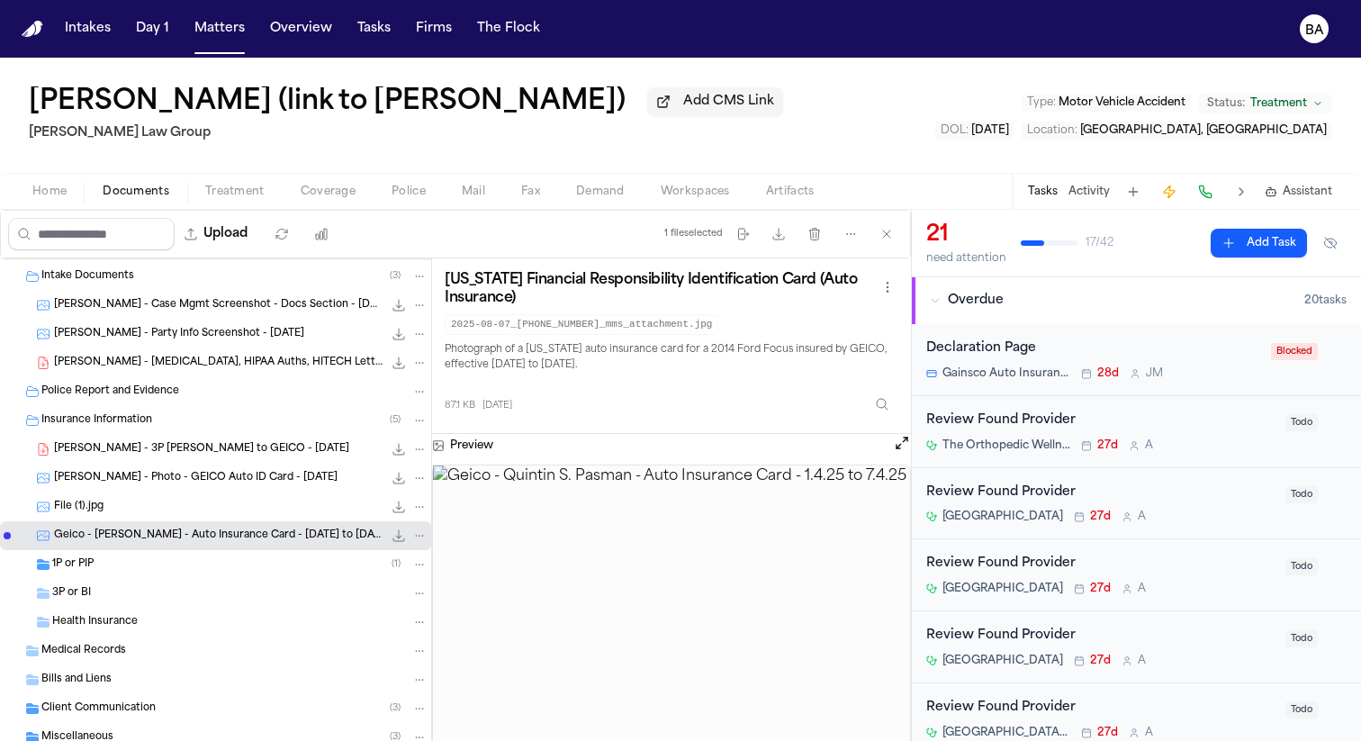
click at [247, 483] on span "[PERSON_NAME] - Photo - GEICO Auto ID Card - [DATE]" at bounding box center [196, 478] width 284 height 15
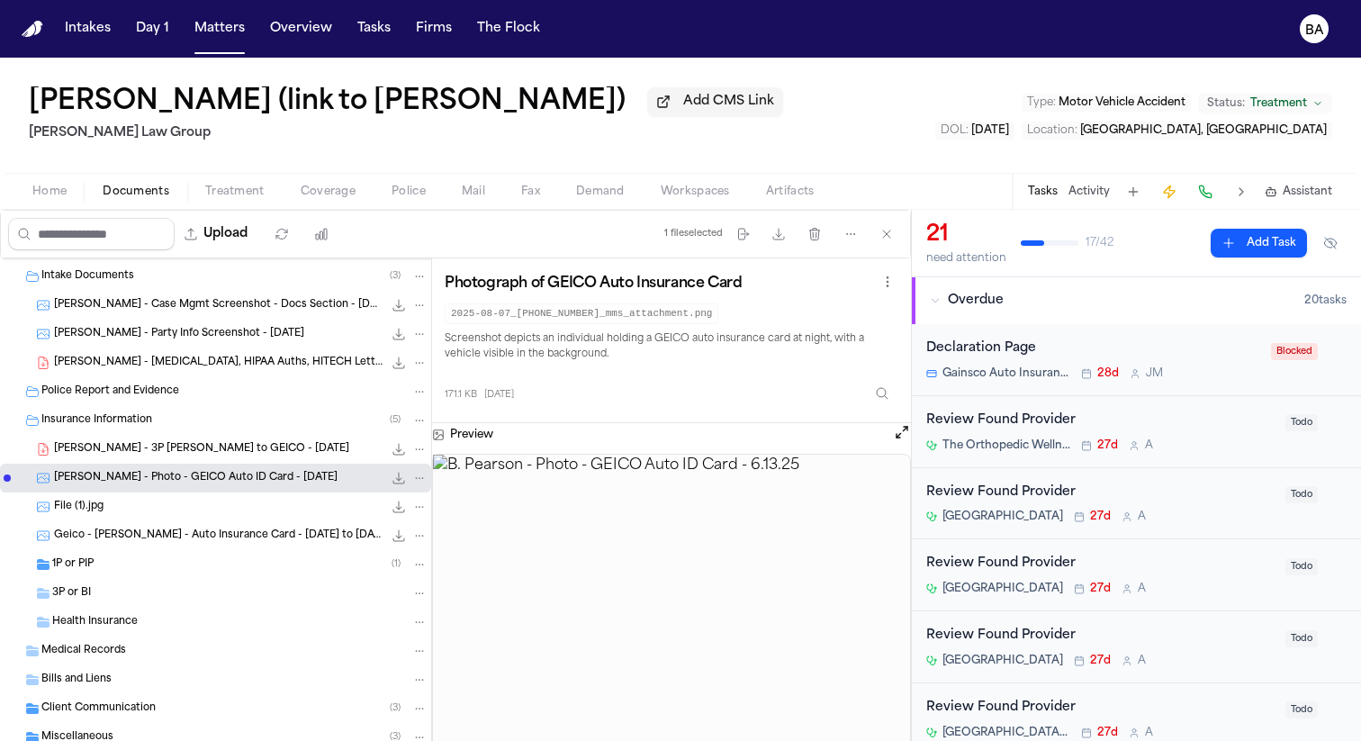
click at [242, 457] on div "[PERSON_NAME] - 3P [PERSON_NAME] to GEICO - [DATE] 129.6 KB • PDF" at bounding box center [241, 449] width 374 height 18
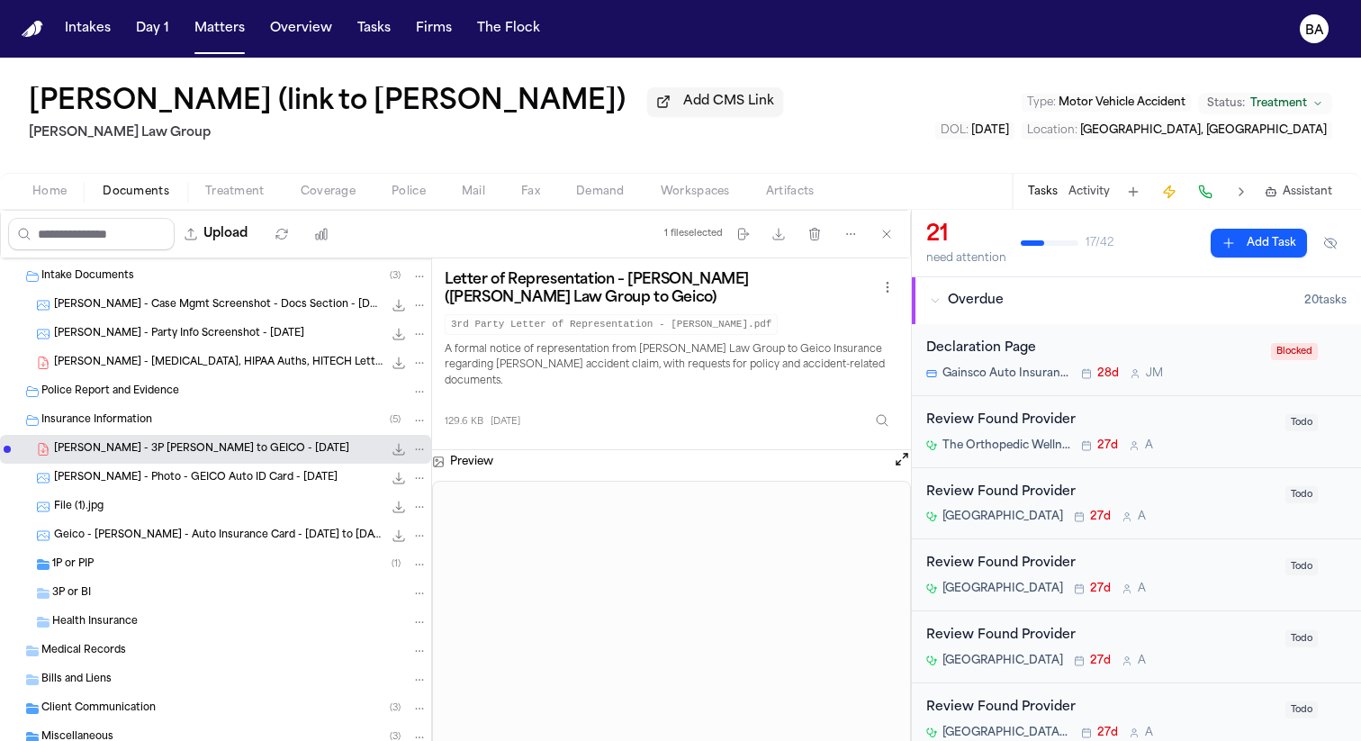
scroll to position [254, 0]
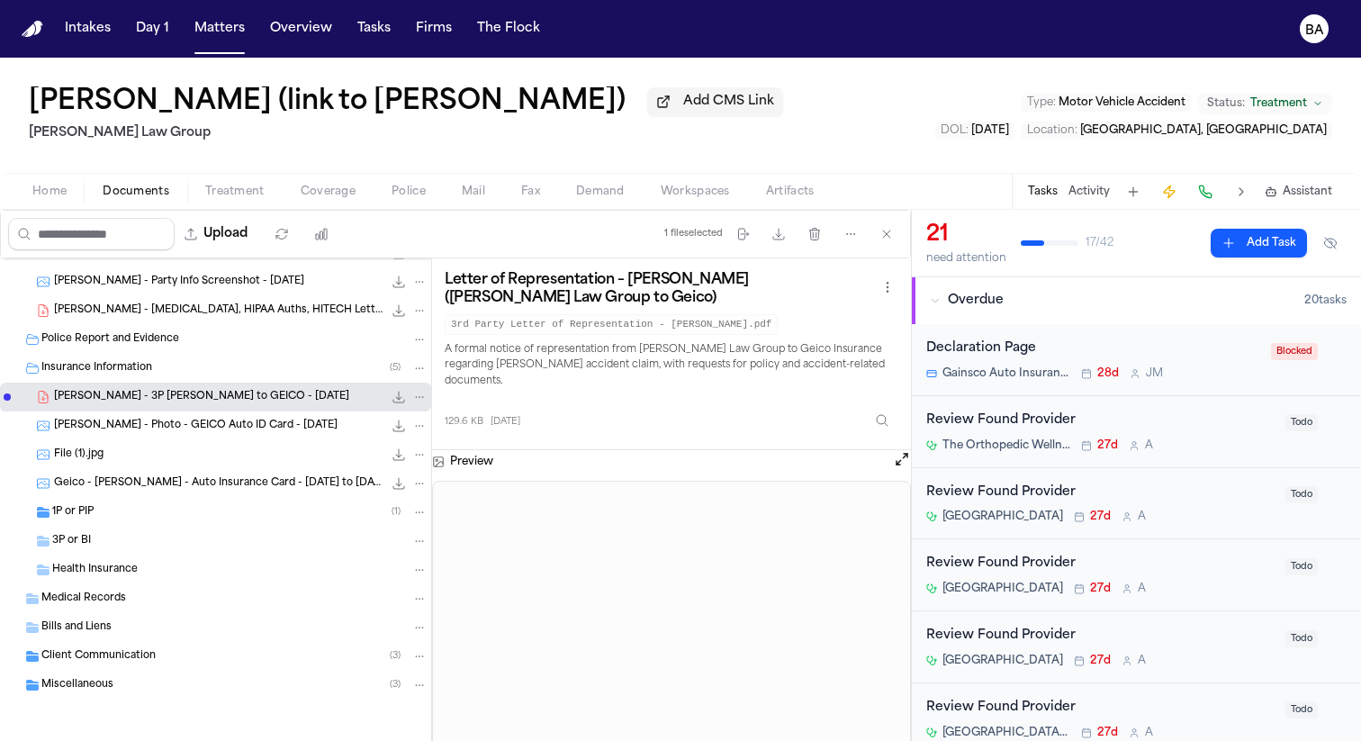
click at [230, 681] on div "Miscellaneous ( 3 )" at bounding box center [234, 685] width 386 height 16
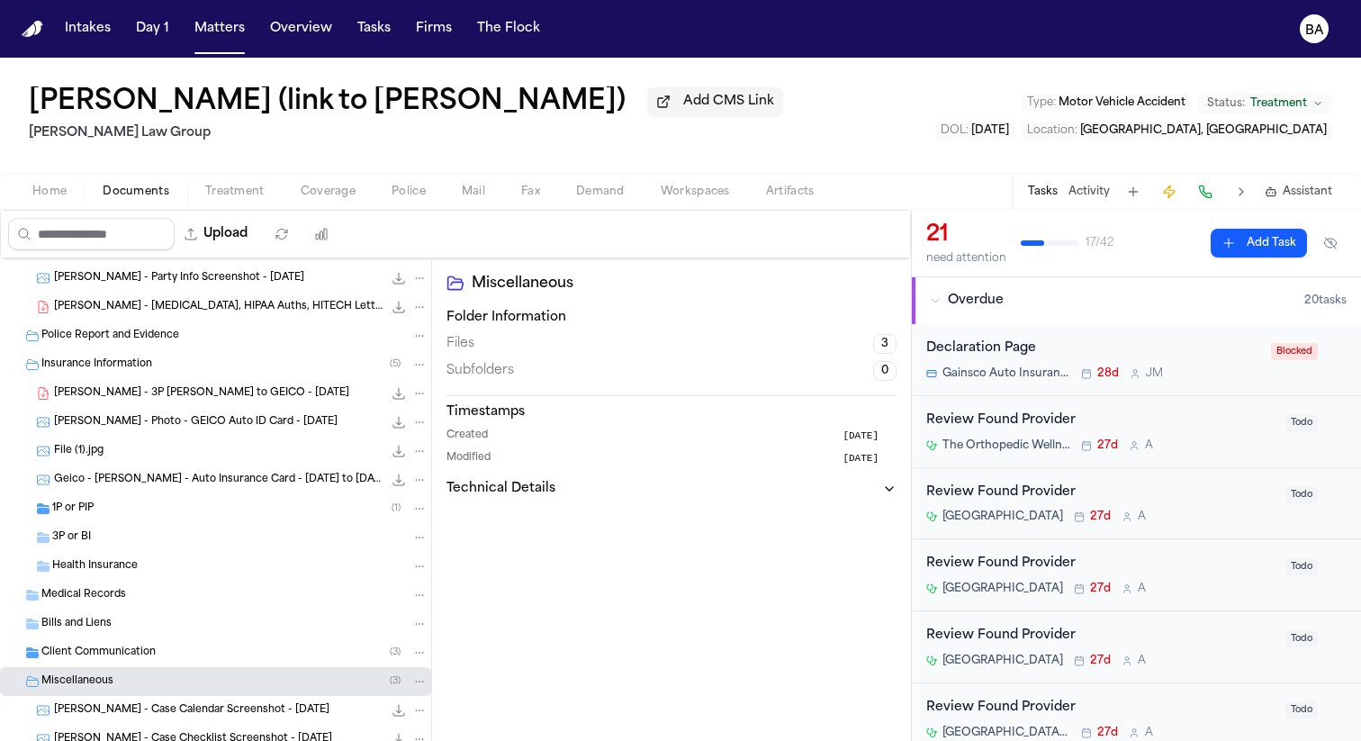
scroll to position [340, 0]
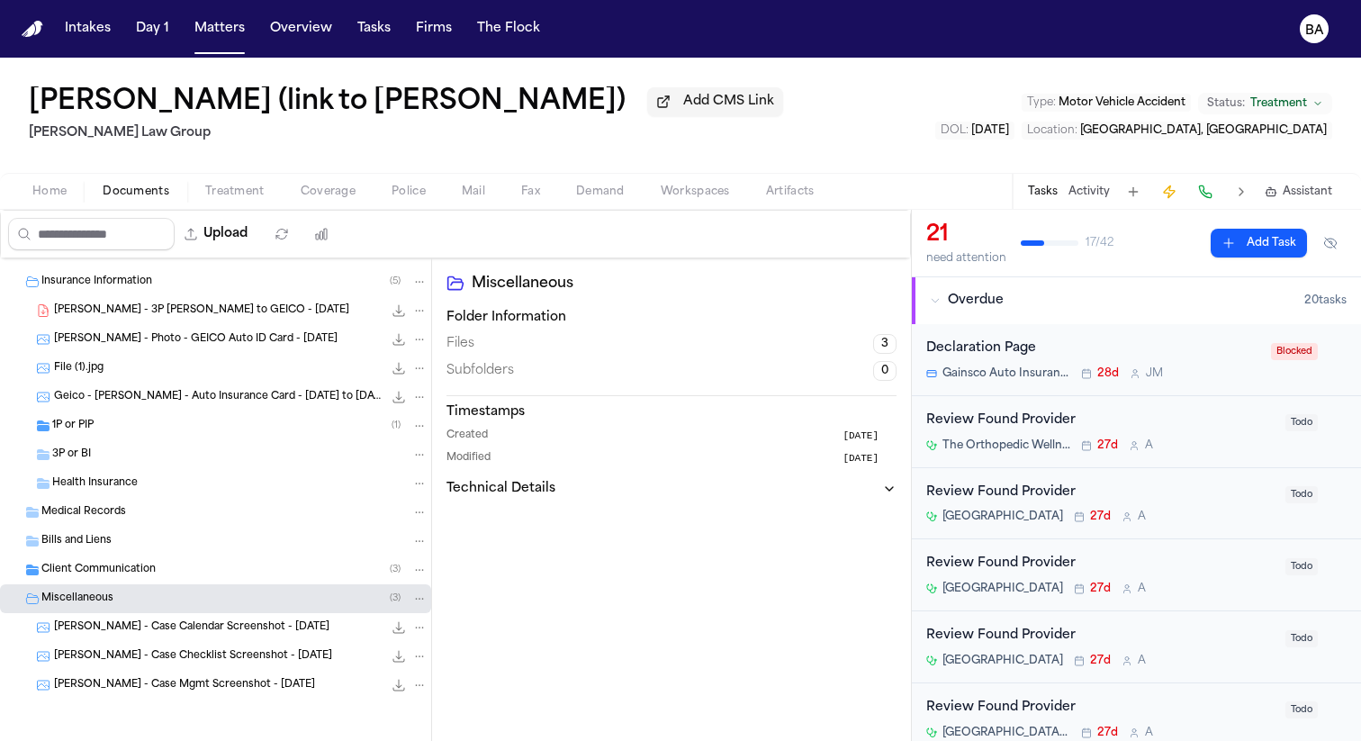
click at [230, 682] on span "[PERSON_NAME] - Case Mgmt Screenshot - [DATE]" at bounding box center [184, 685] width 261 height 15
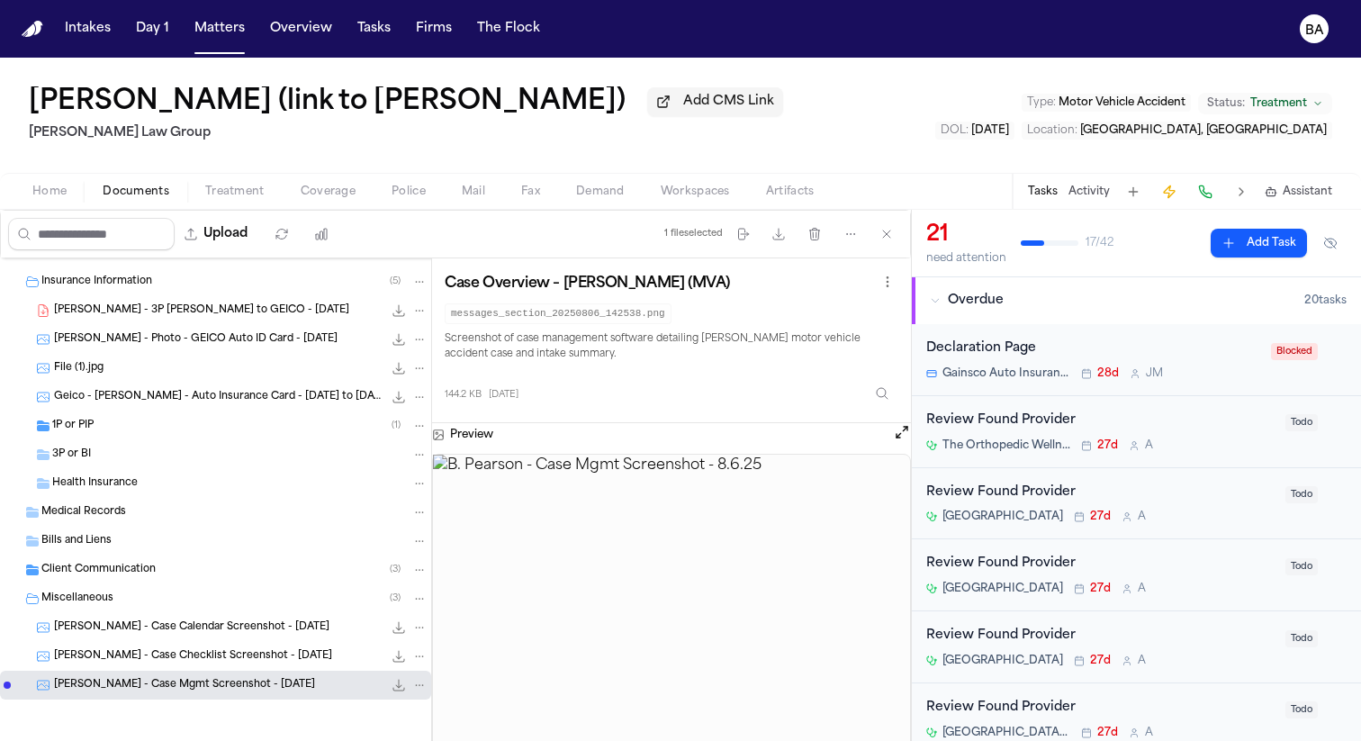
click at [230, 655] on span "[PERSON_NAME] - Case Checklist Screenshot - [DATE]" at bounding box center [193, 656] width 278 height 15
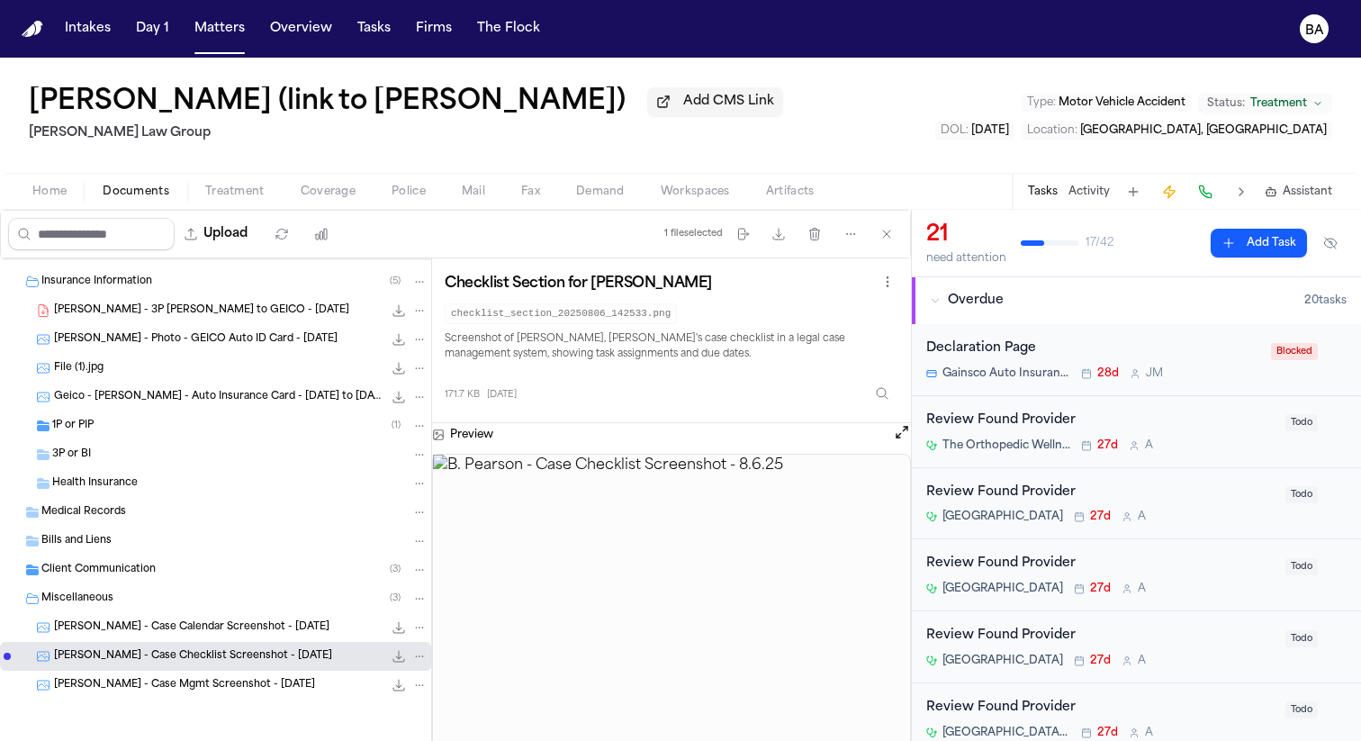
click at [226, 635] on div "[PERSON_NAME] - Case Calendar Screenshot - [DATE] 113.4 KB • PNG" at bounding box center [241, 627] width 374 height 18
